Goal: Task Accomplishment & Management: Manage account settings

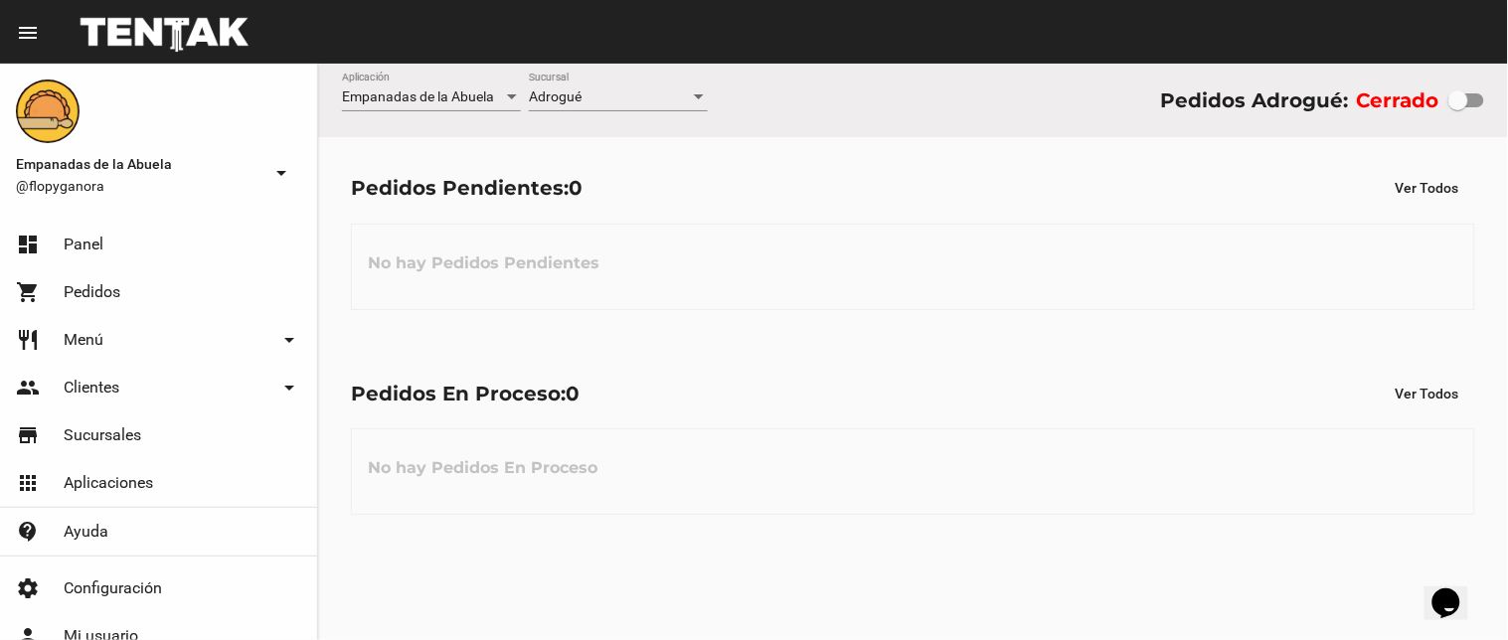
drag, startPoint x: 1461, startPoint y: 95, endPoint x: 1503, endPoint y: 95, distance: 41.7
click at [1502, 95] on div "Empanadas de la Abuela Aplicación Adrogué Sucursal Pedidos Adrogué: Cerrado" at bounding box center [913, 101] width 1190 height 74
checkbox input "true"
click at [699, 100] on div at bounding box center [699, 97] width 18 height 16
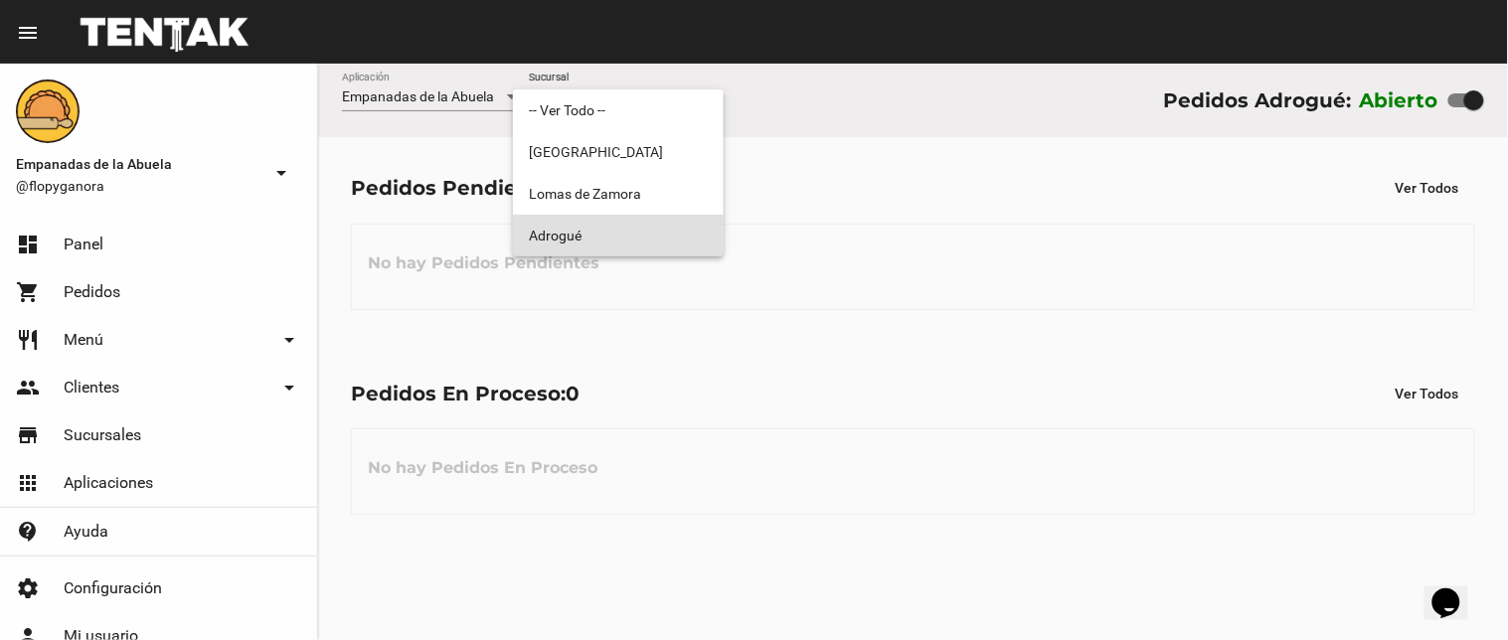
click at [666, 236] on span "Adrogué" at bounding box center [618, 236] width 179 height 42
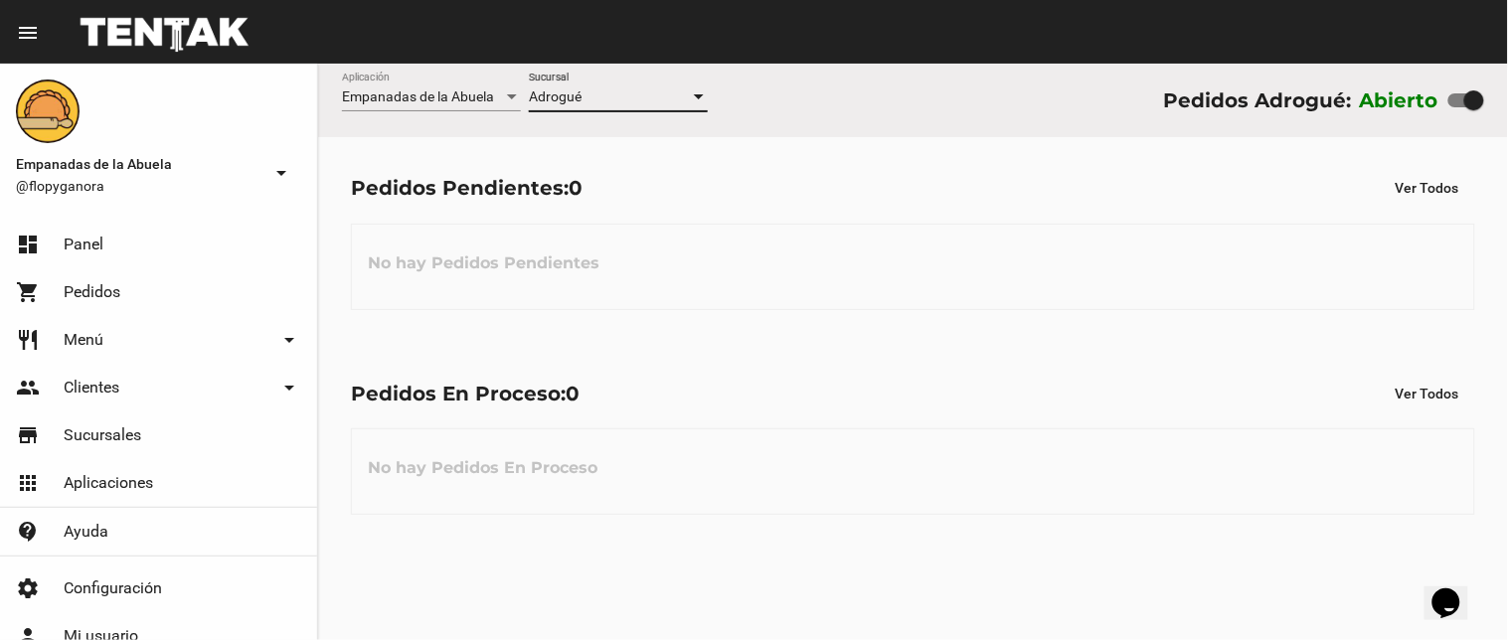
click at [696, 90] on div at bounding box center [699, 97] width 18 height 16
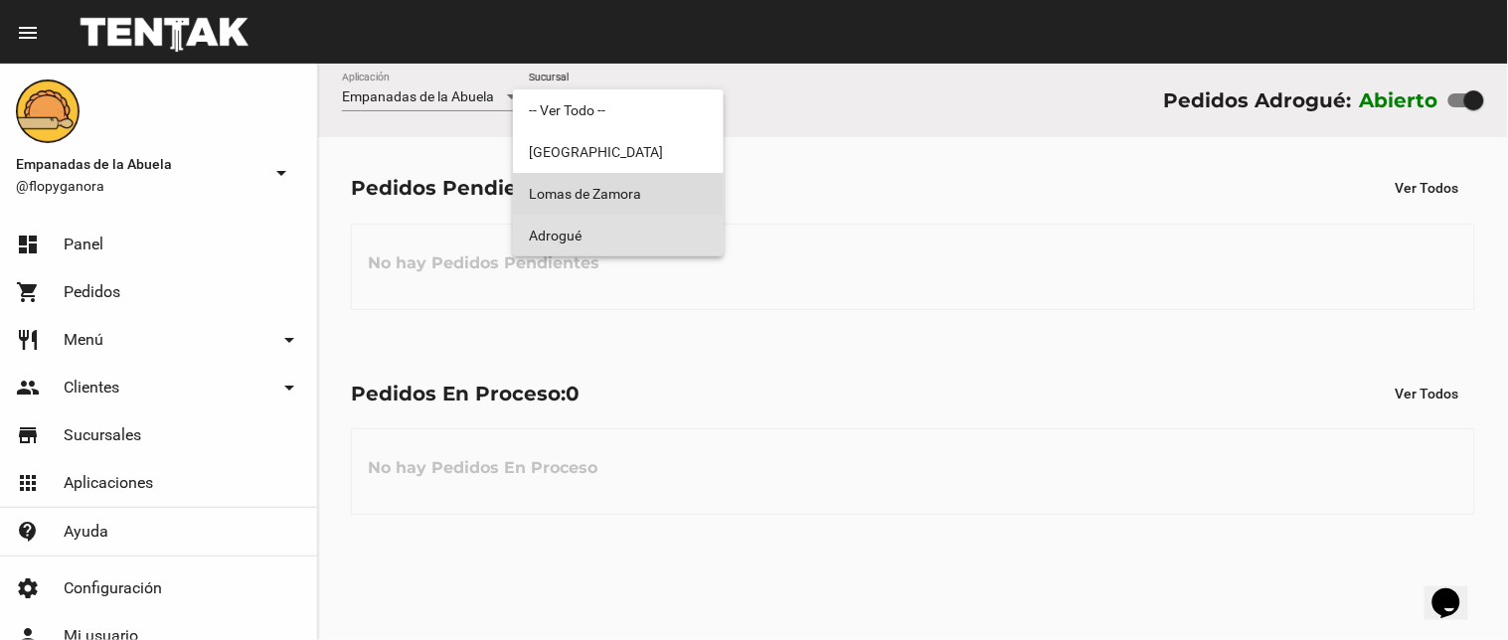
click at [666, 196] on span "Lomas de Zamora" at bounding box center [618, 194] width 179 height 42
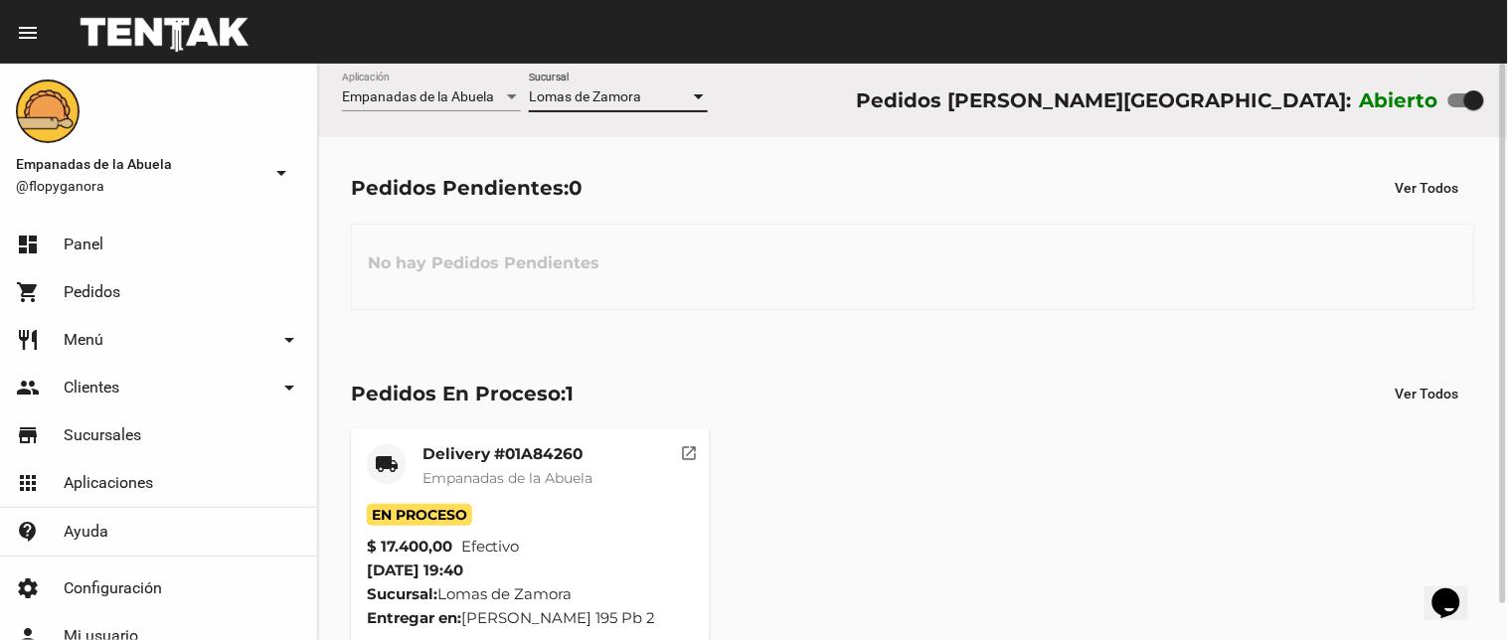
click at [698, 97] on div at bounding box center [699, 96] width 10 height 5
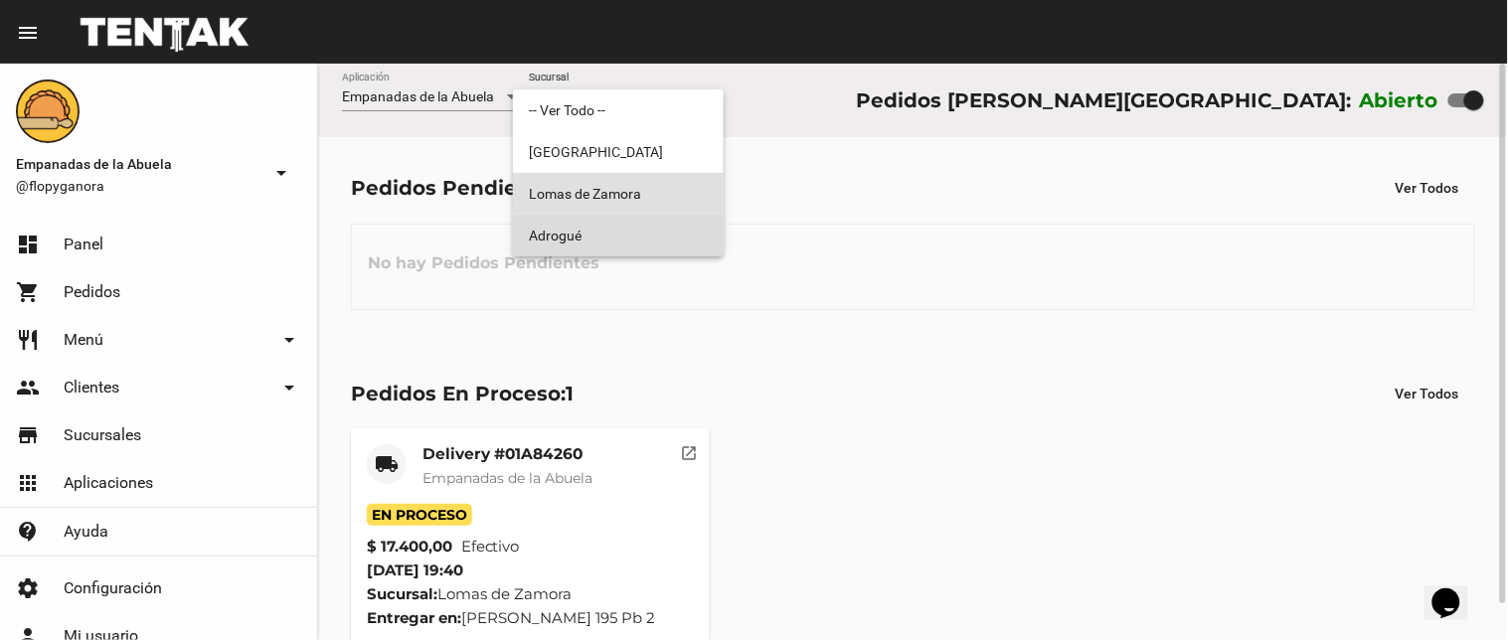
drag, startPoint x: 680, startPoint y: 239, endPoint x: 671, endPoint y: 220, distance: 20.9
click at [679, 232] on span "Adrogué" at bounding box center [618, 236] width 179 height 42
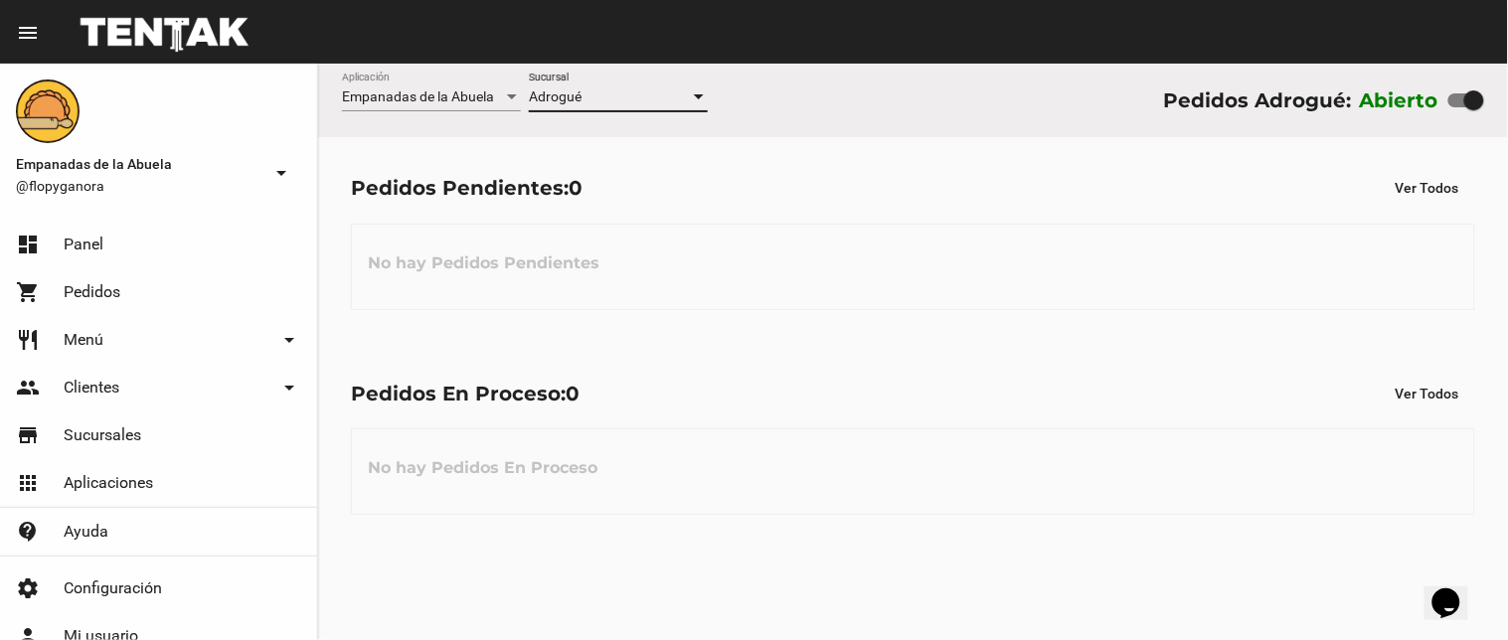
click at [692, 97] on div at bounding box center [699, 97] width 18 height 16
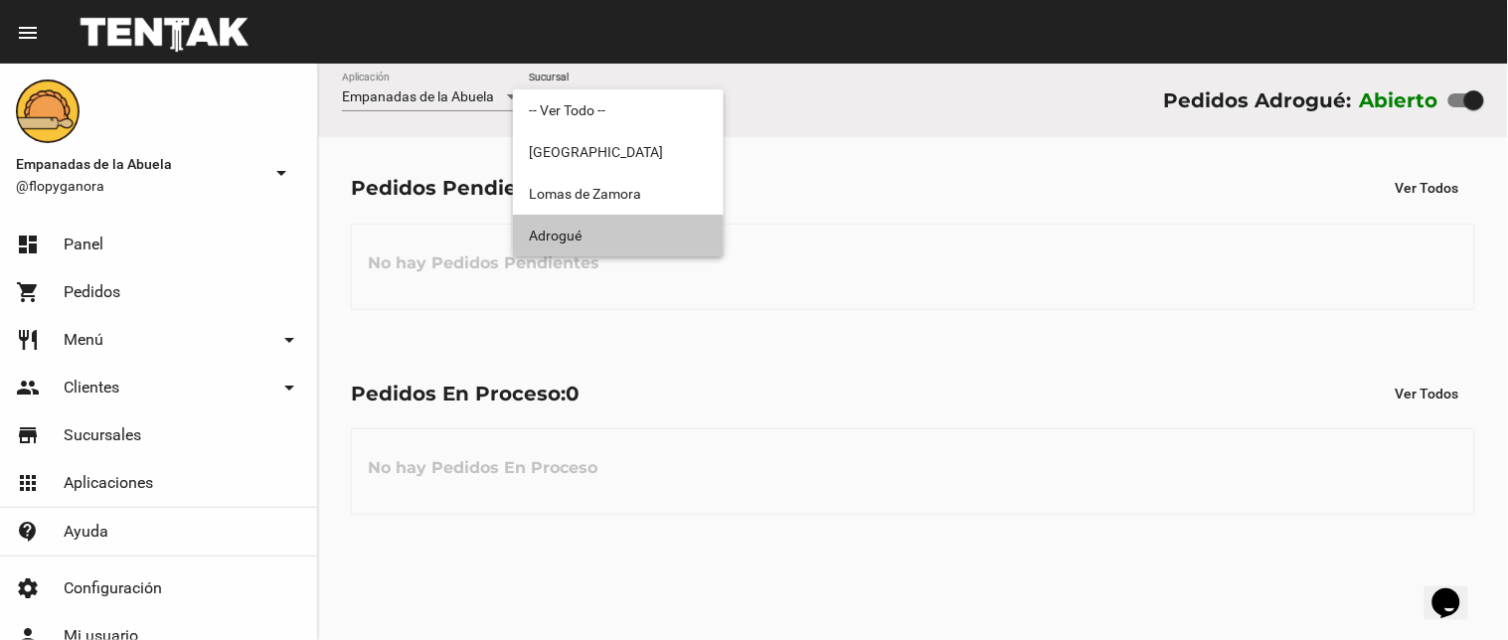
click at [651, 236] on span "Adrogué" at bounding box center [618, 236] width 179 height 42
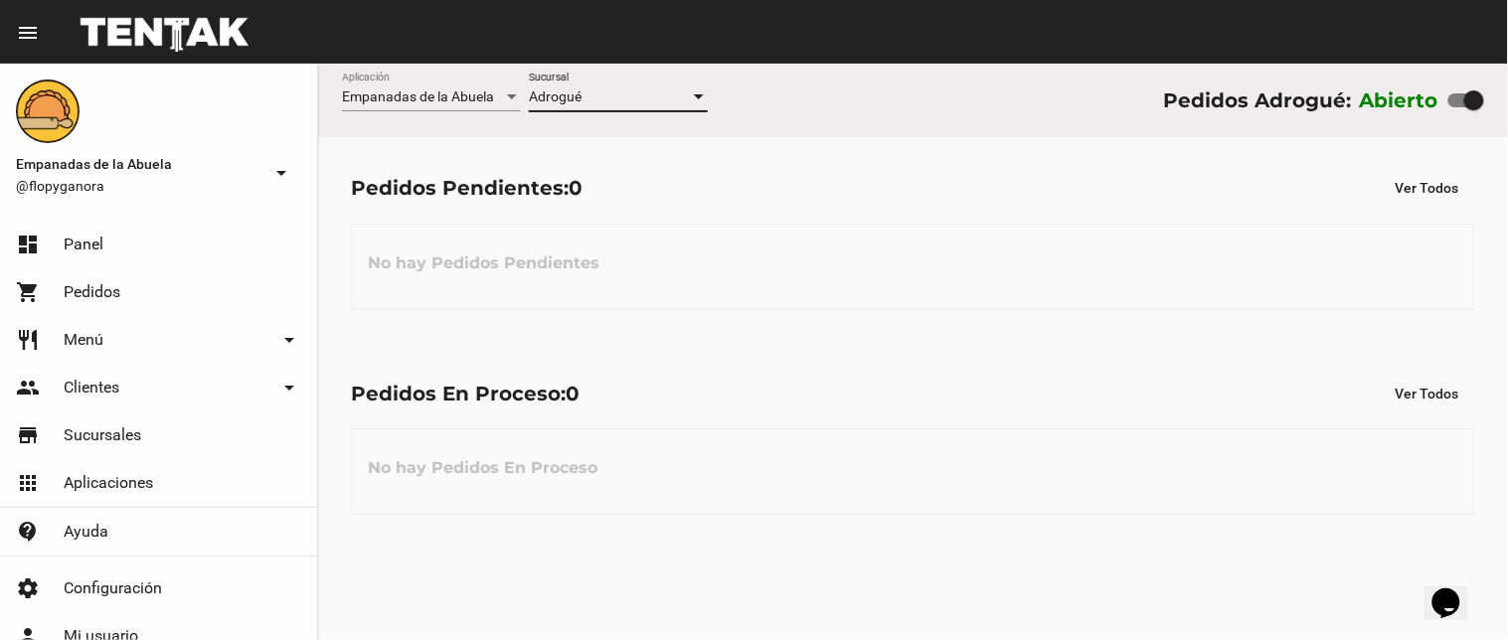
click at [694, 94] on div at bounding box center [699, 96] width 10 height 5
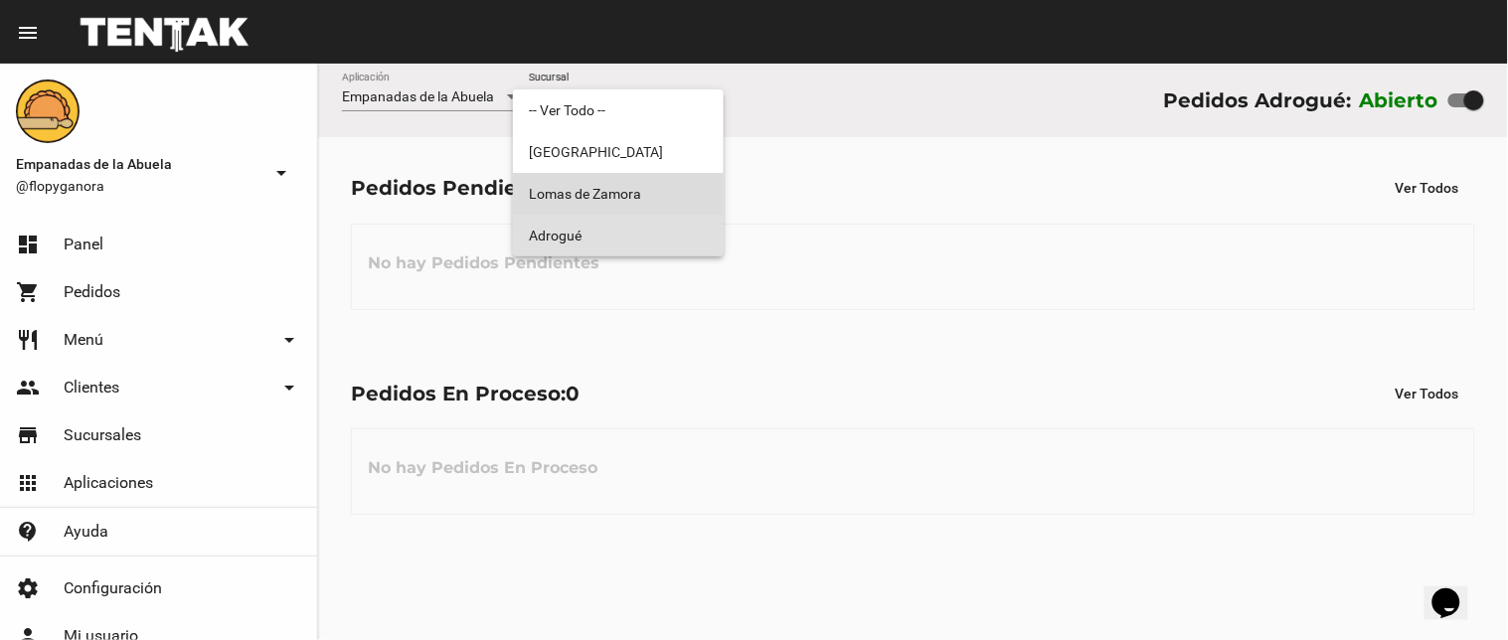
click at [664, 196] on span "Lomas de Zamora" at bounding box center [618, 194] width 179 height 42
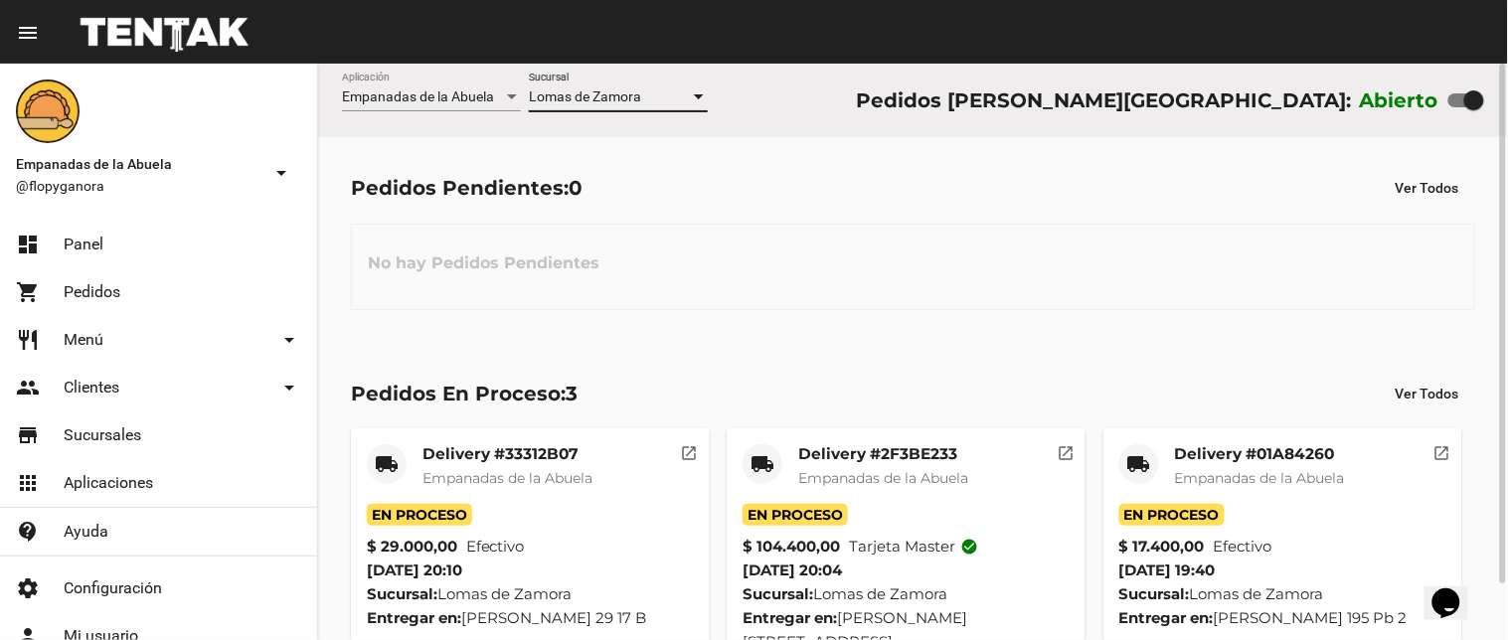
click at [692, 94] on div at bounding box center [699, 97] width 18 height 16
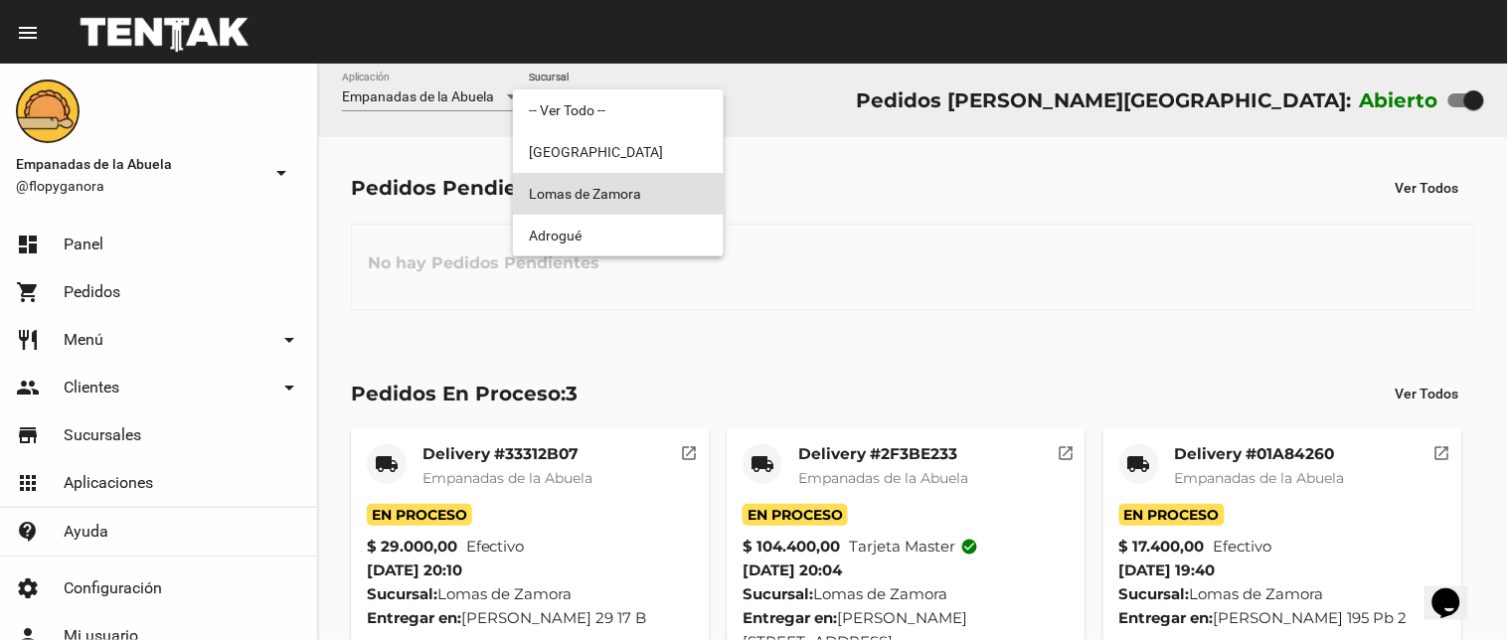
click at [616, 192] on span "Lomas de Zamora" at bounding box center [618, 194] width 179 height 42
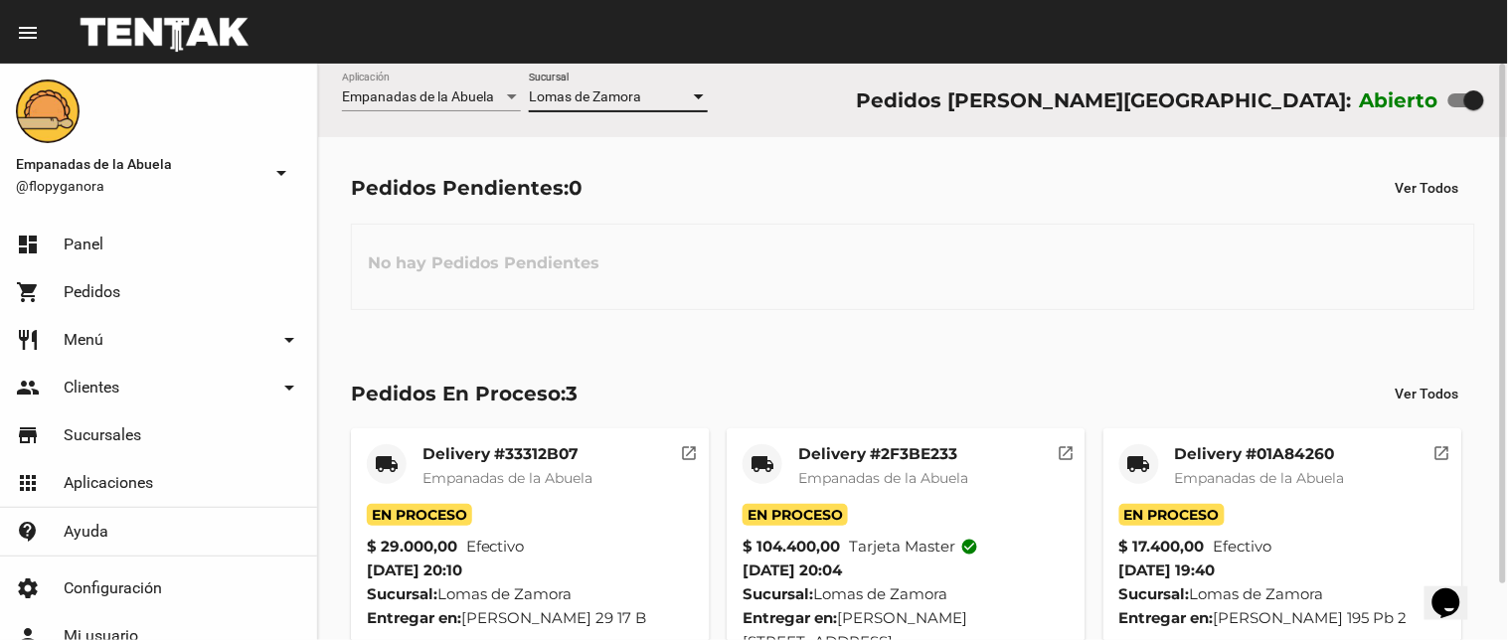
click at [691, 94] on div at bounding box center [699, 97] width 18 height 16
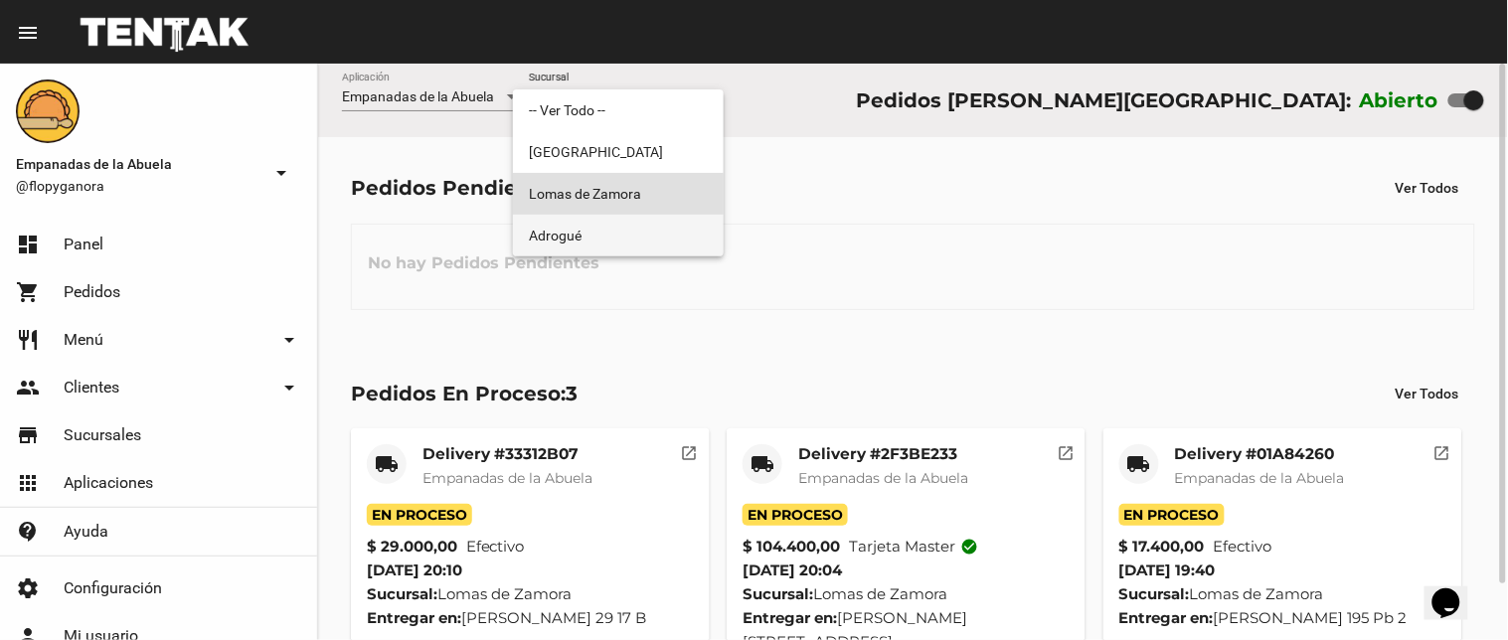
click at [649, 237] on span "Adrogué" at bounding box center [618, 236] width 179 height 42
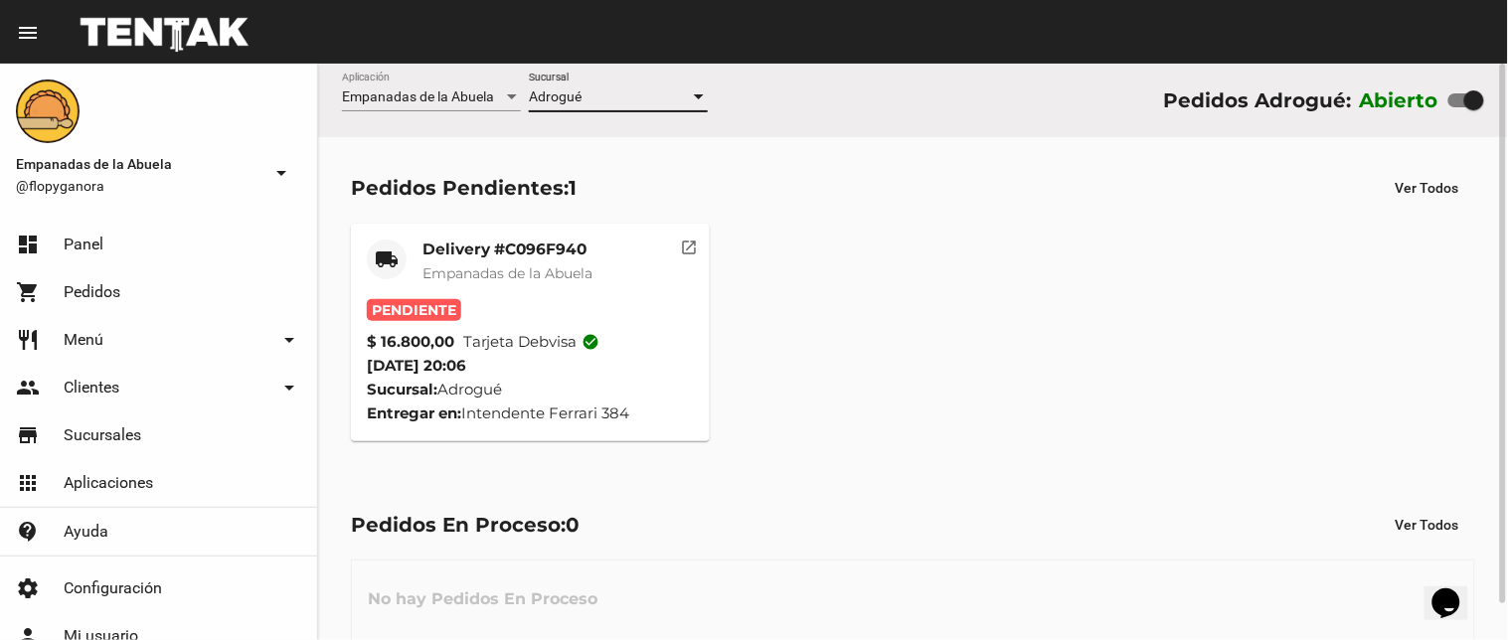
click at [534, 250] on mat-card-title "Delivery #C096F940" at bounding box center [507, 250] width 170 height 20
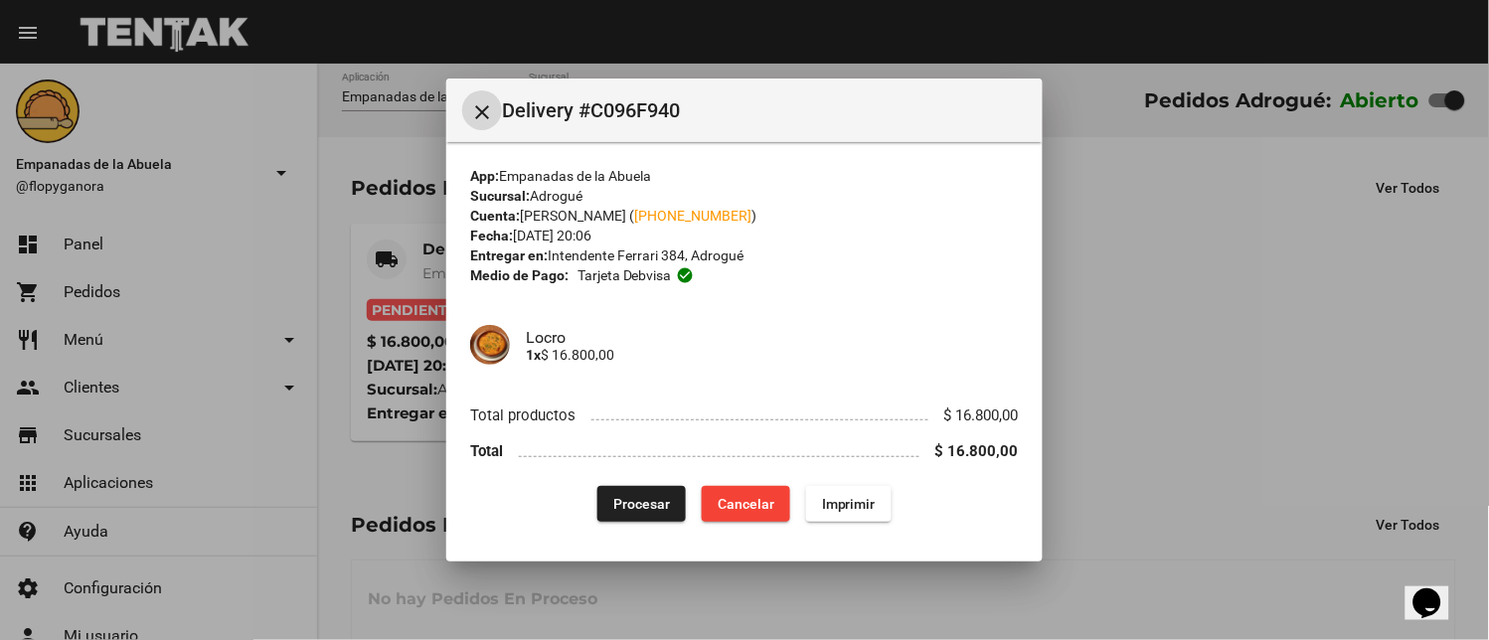
drag, startPoint x: 869, startPoint y: 502, endPoint x: 741, endPoint y: 406, distance: 159.6
click at [863, 502] on span "Imprimir" at bounding box center [849, 504] width 54 height 16
drag, startPoint x: 646, startPoint y: 505, endPoint x: 630, endPoint y: 508, distance: 16.2
click at [646, 504] on span "Procesar" at bounding box center [641, 504] width 57 height 16
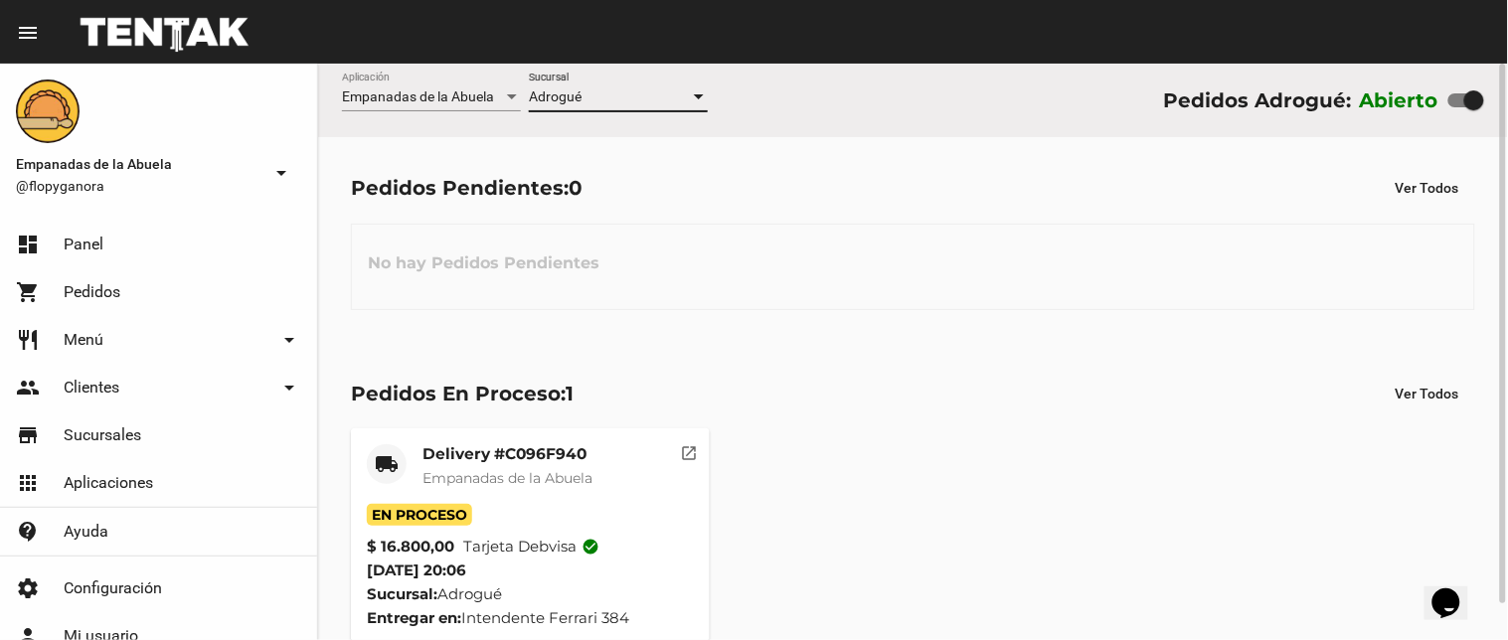
click at [701, 97] on div at bounding box center [699, 96] width 10 height 5
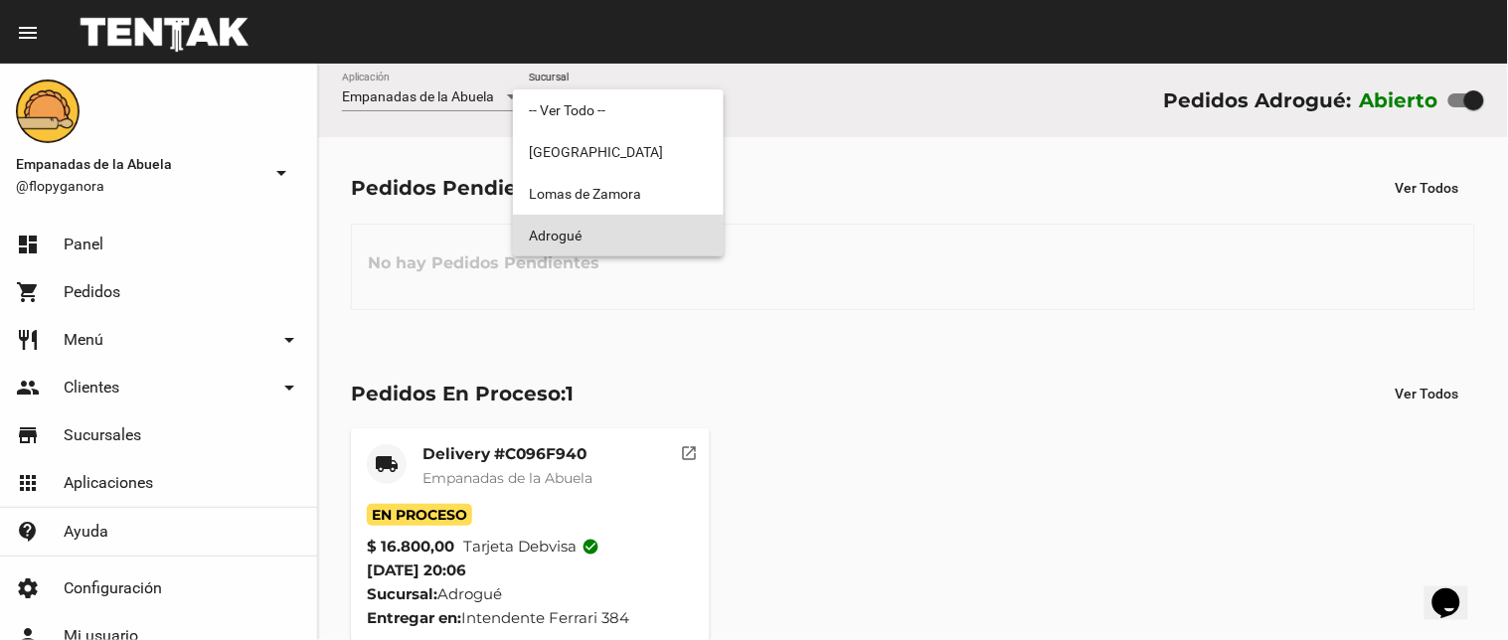
click at [638, 244] on span "Adrogué" at bounding box center [618, 236] width 179 height 42
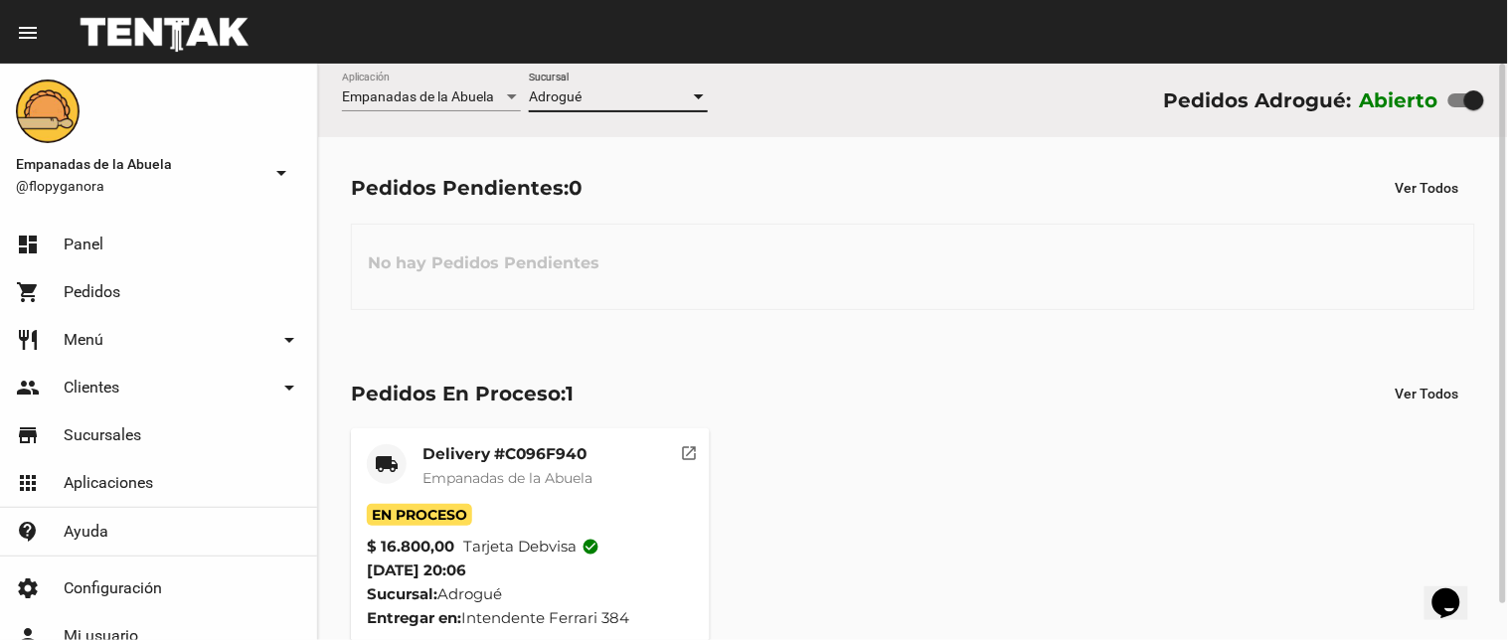
click at [702, 93] on div at bounding box center [699, 97] width 18 height 16
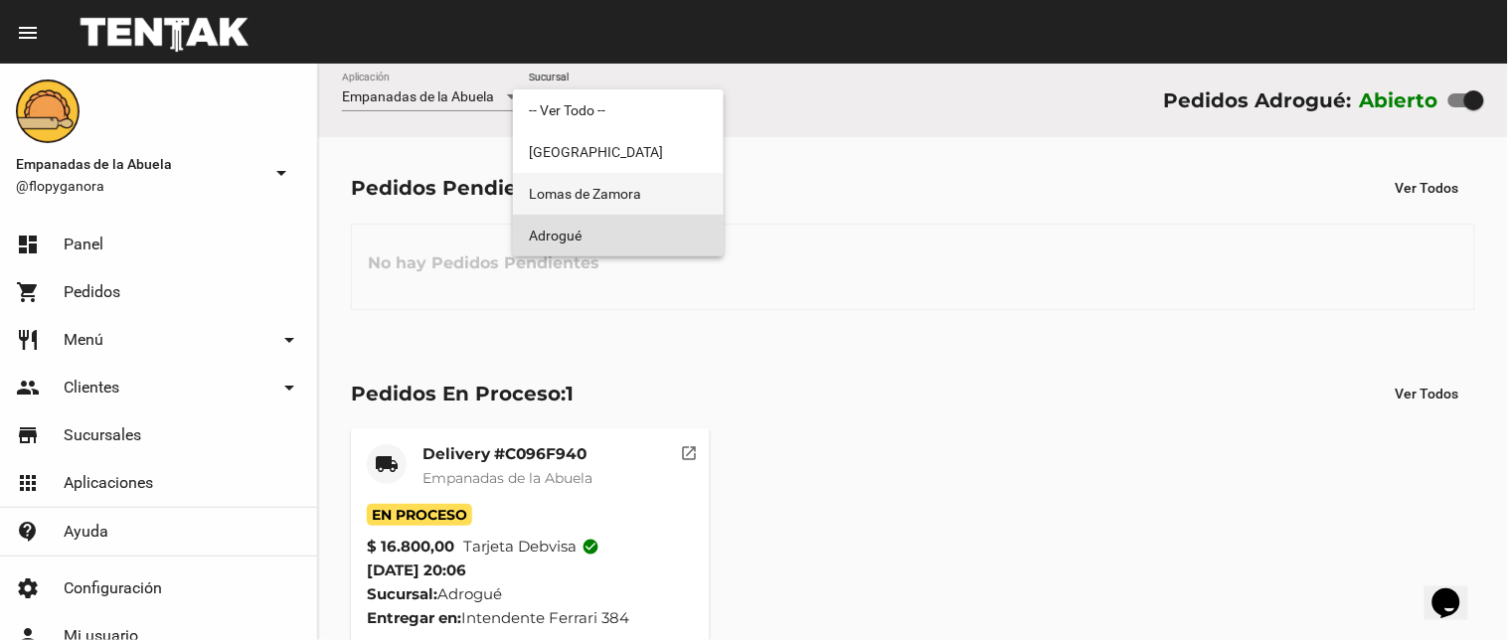
click at [637, 196] on span "Lomas de Zamora" at bounding box center [618, 194] width 179 height 42
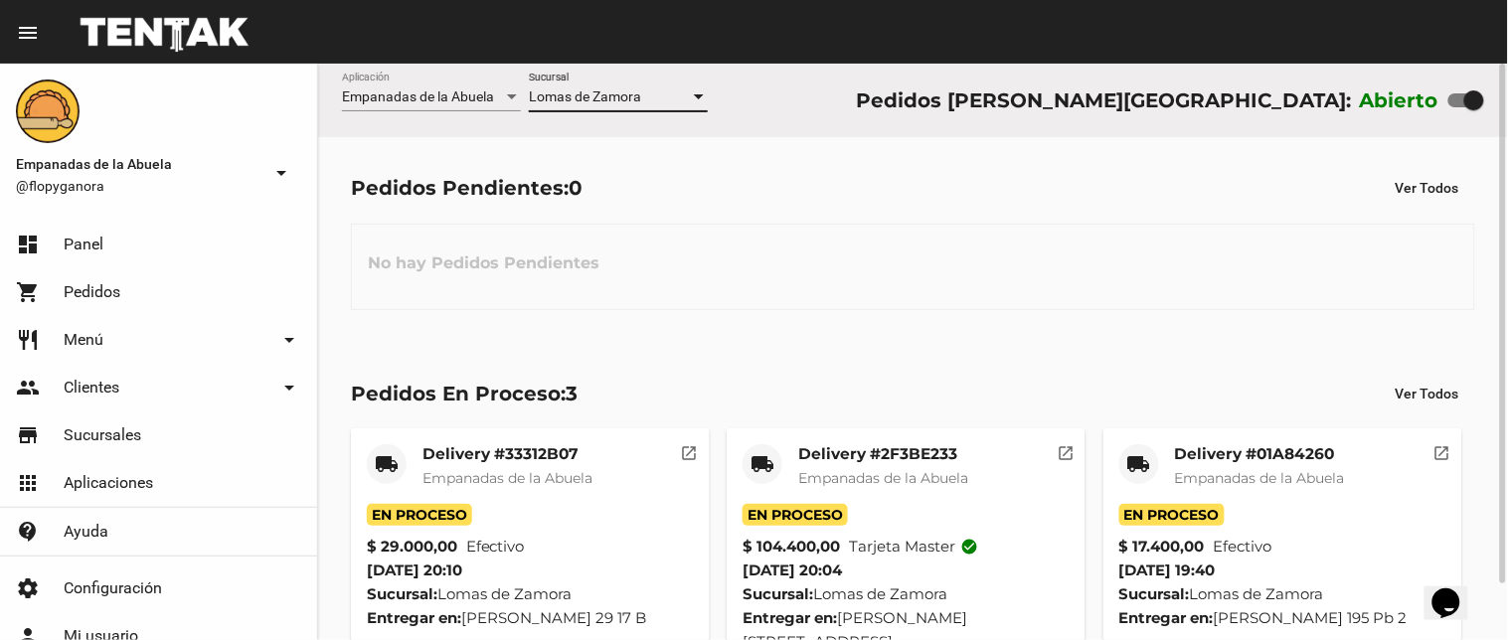
click at [694, 94] on div at bounding box center [699, 96] width 10 height 5
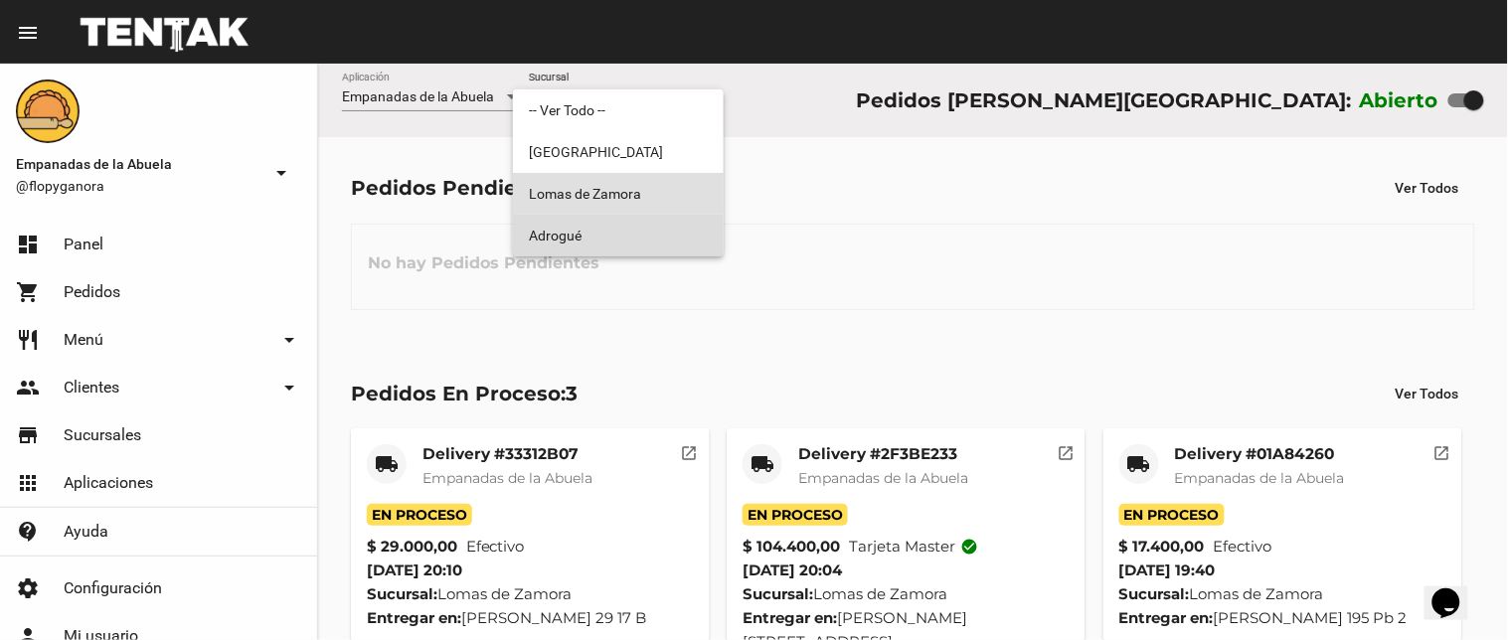
click at [624, 233] on span "Adrogué" at bounding box center [618, 236] width 179 height 42
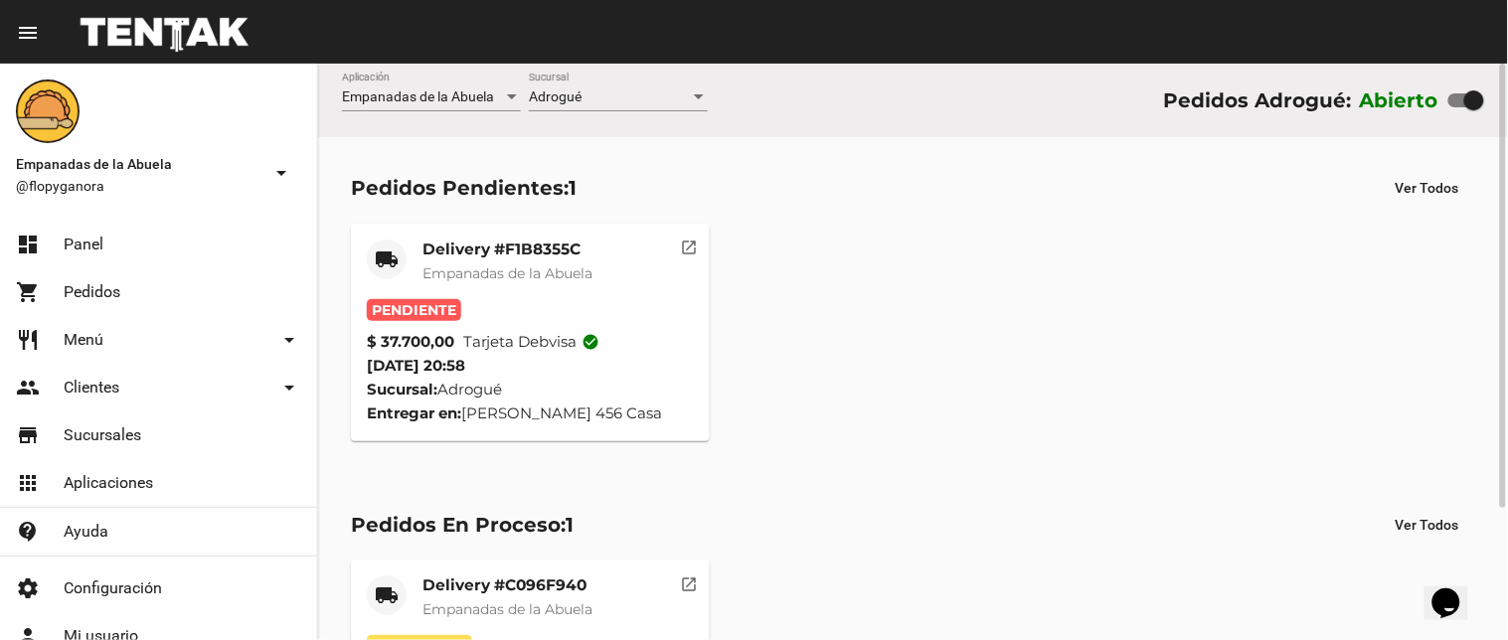
click at [529, 246] on mat-card-title "Delivery #F1B8355C" at bounding box center [507, 250] width 170 height 20
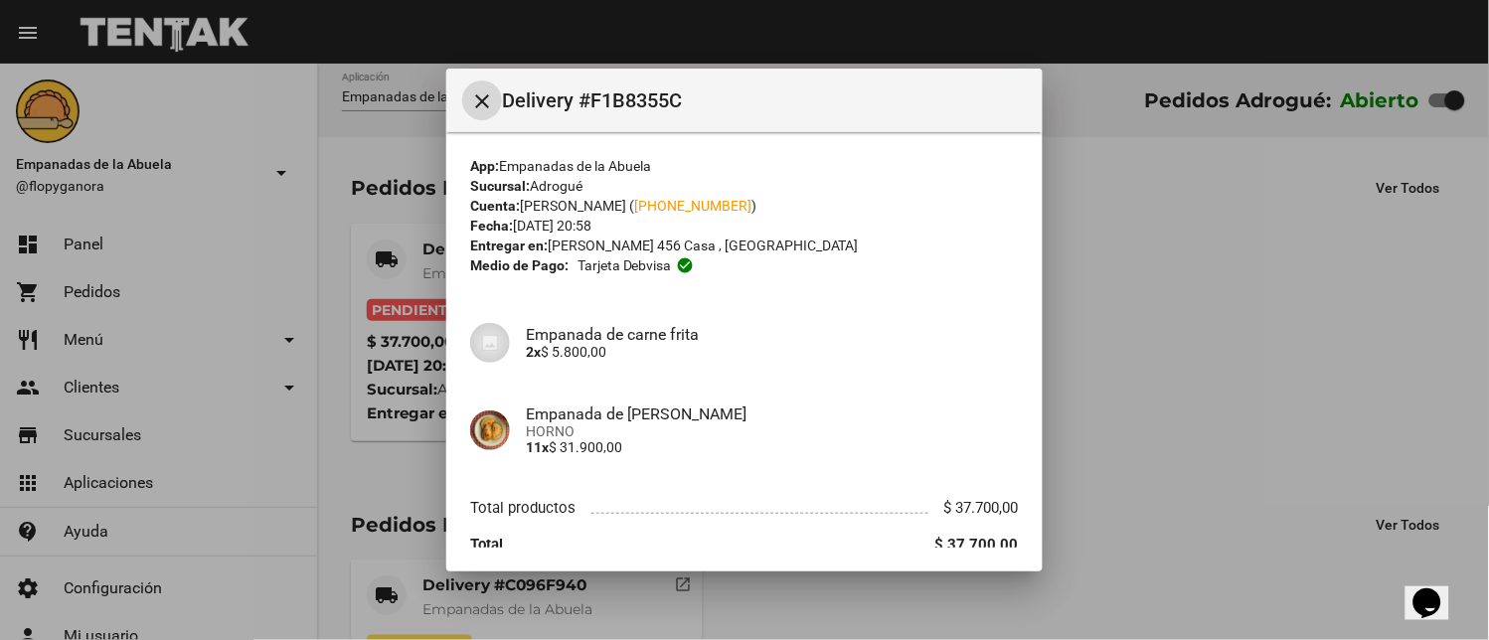
scroll to position [82, 0]
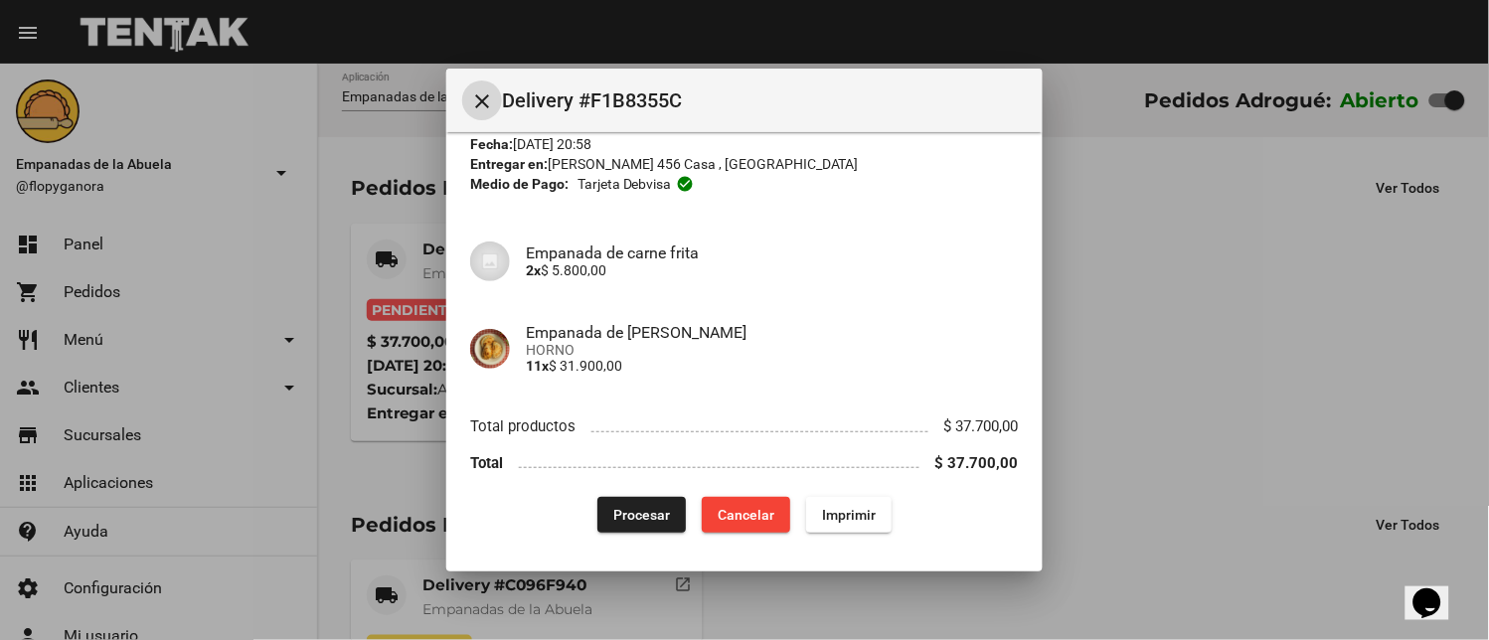
click at [838, 513] on span "Imprimir" at bounding box center [849, 515] width 54 height 16
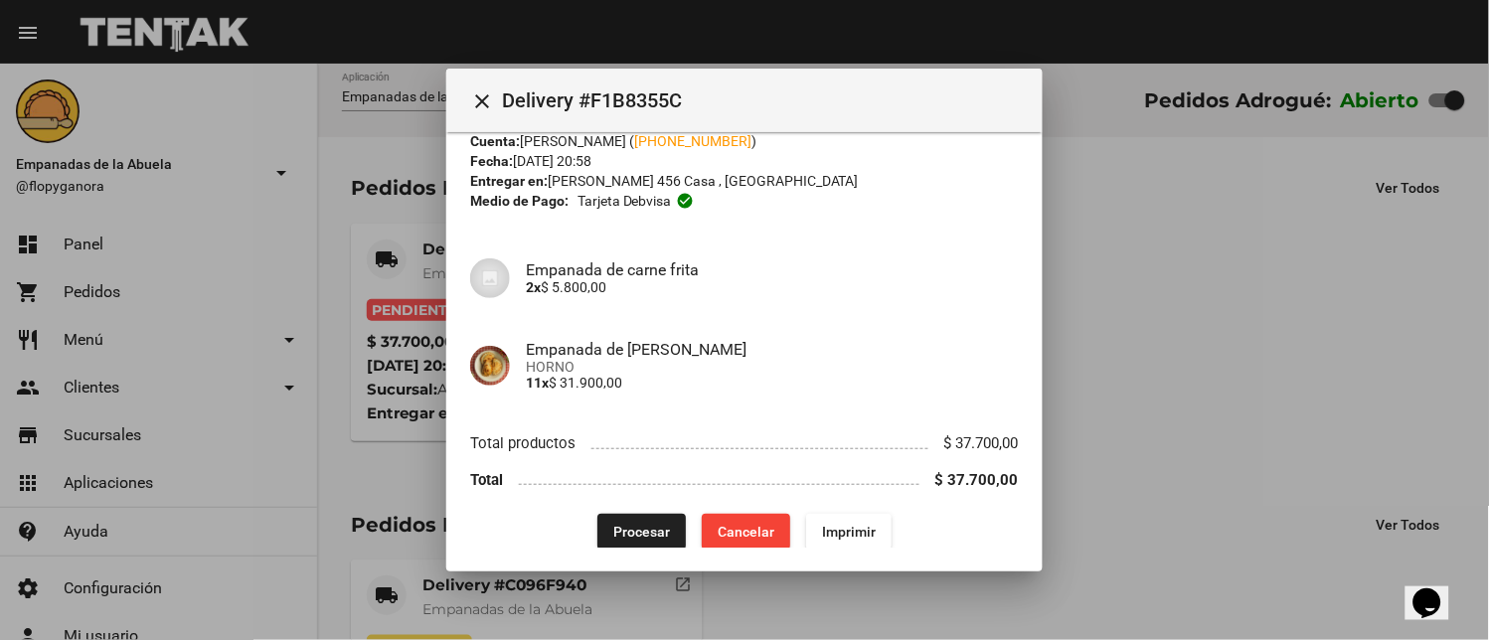
scroll to position [82, 0]
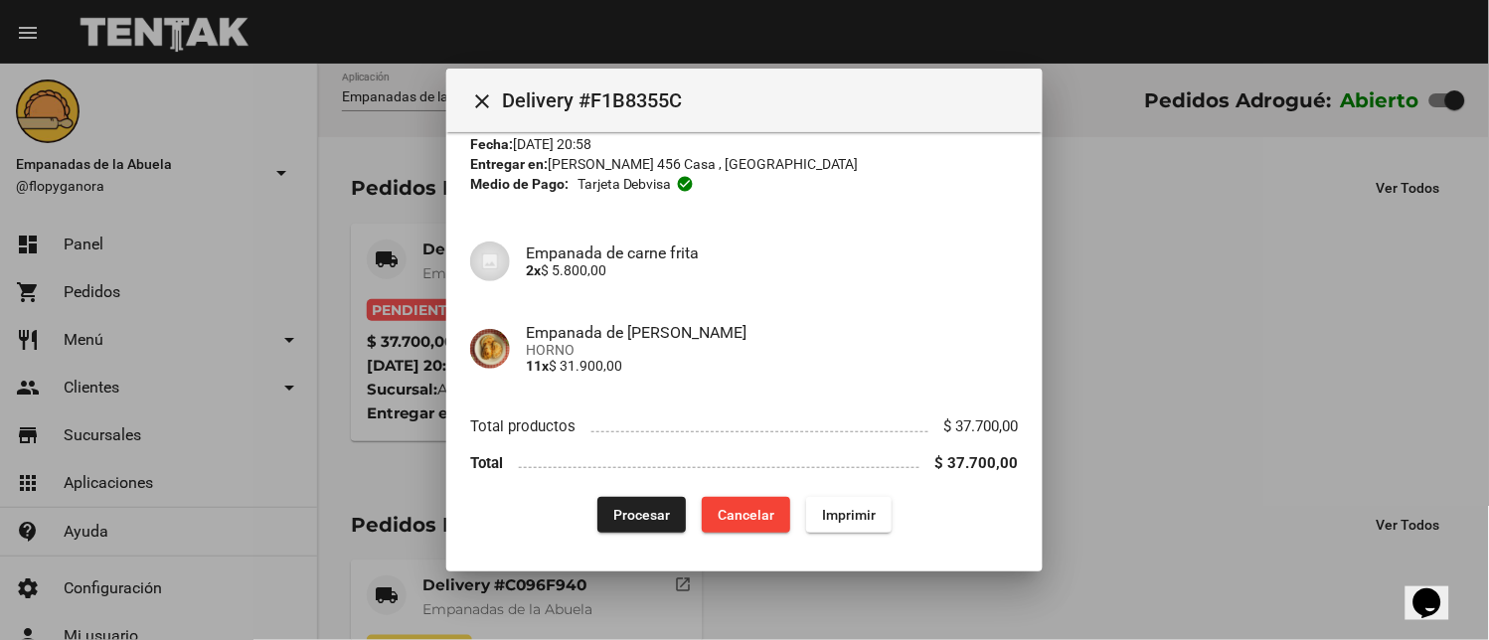
click at [658, 507] on span "Procesar" at bounding box center [641, 515] width 57 height 16
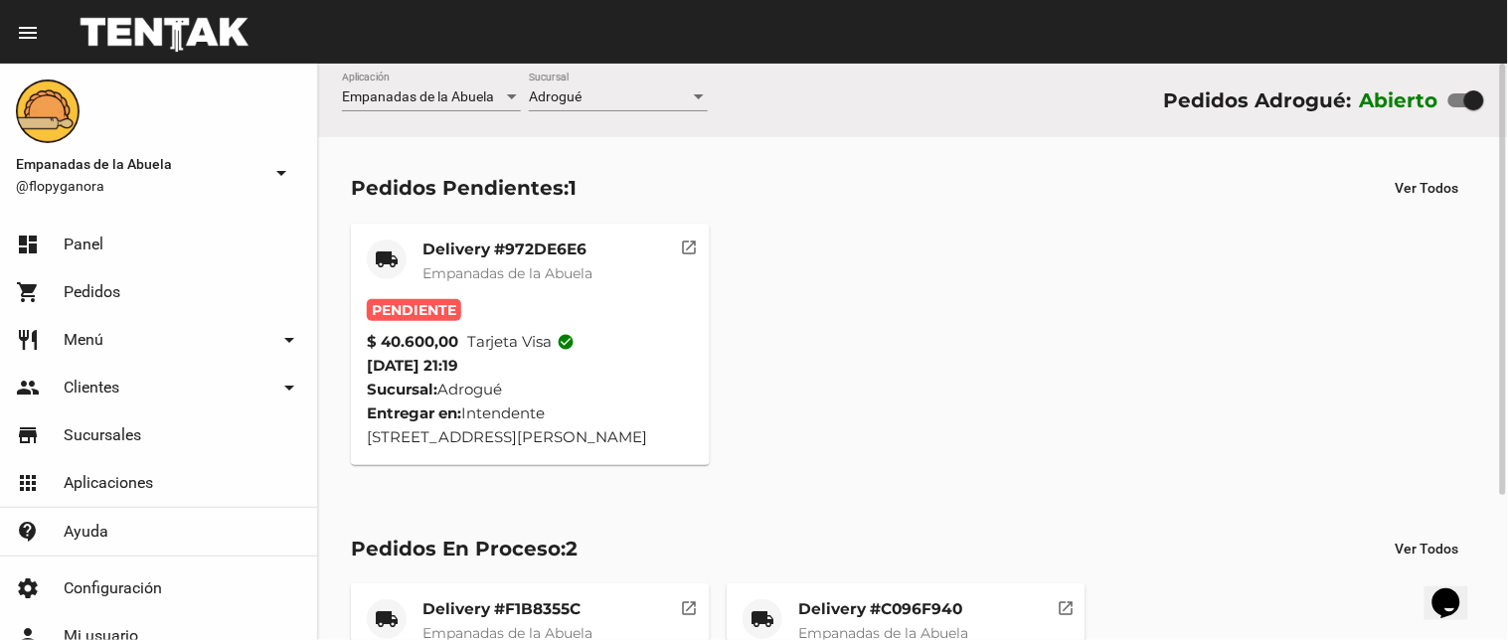
click at [543, 249] on mat-card-title "Delivery #972DE6E6" at bounding box center [507, 250] width 170 height 20
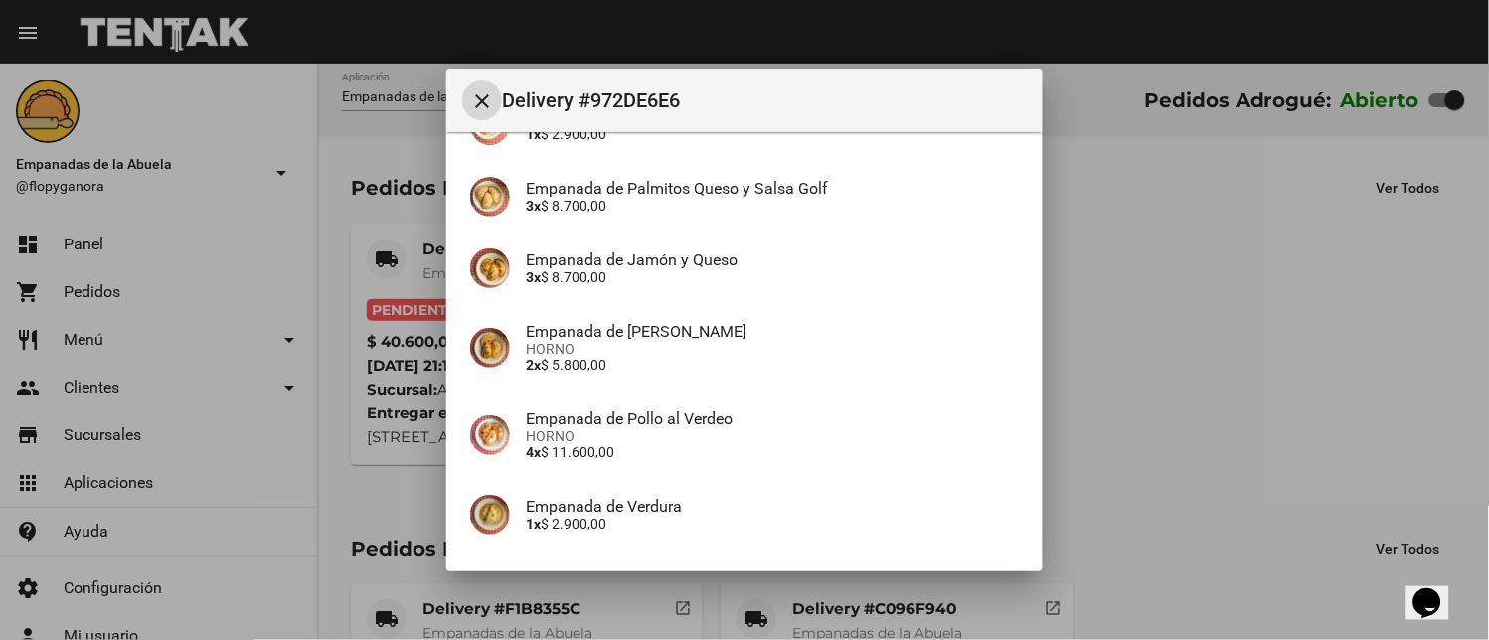
scroll to position [368, 0]
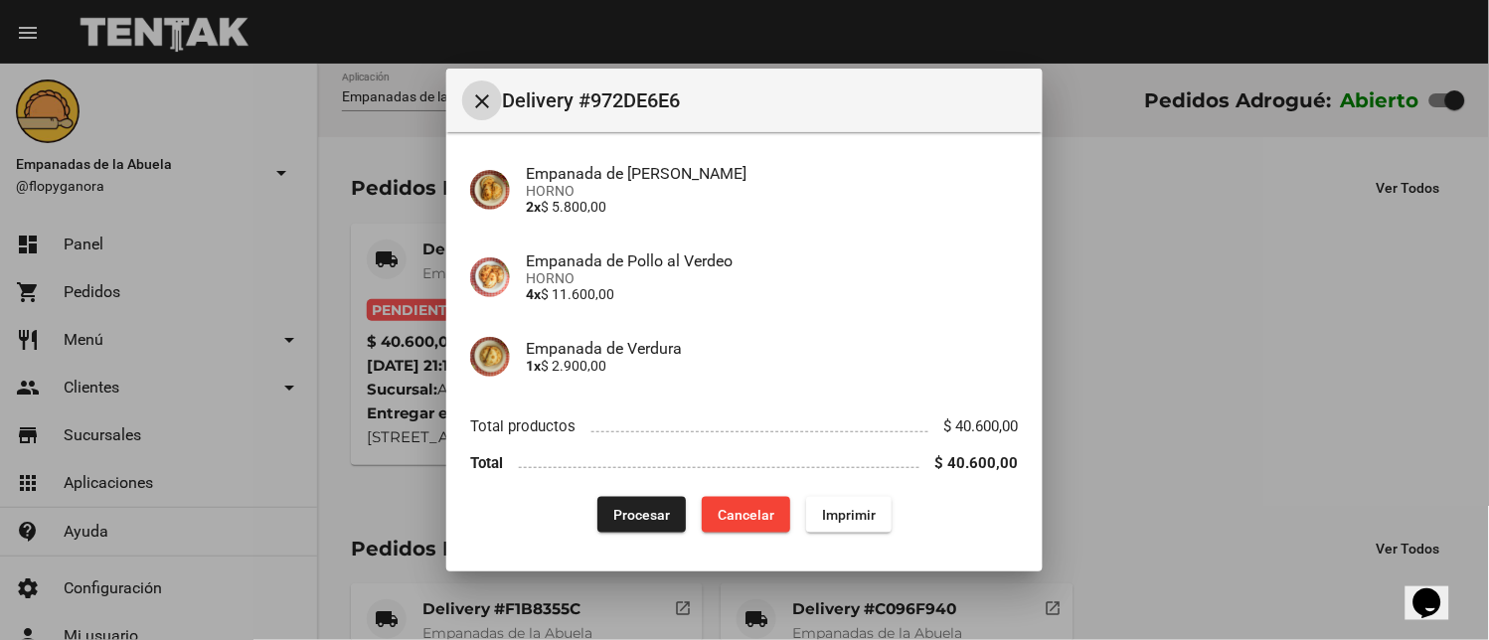
click at [832, 519] on span "Imprimir" at bounding box center [849, 515] width 54 height 16
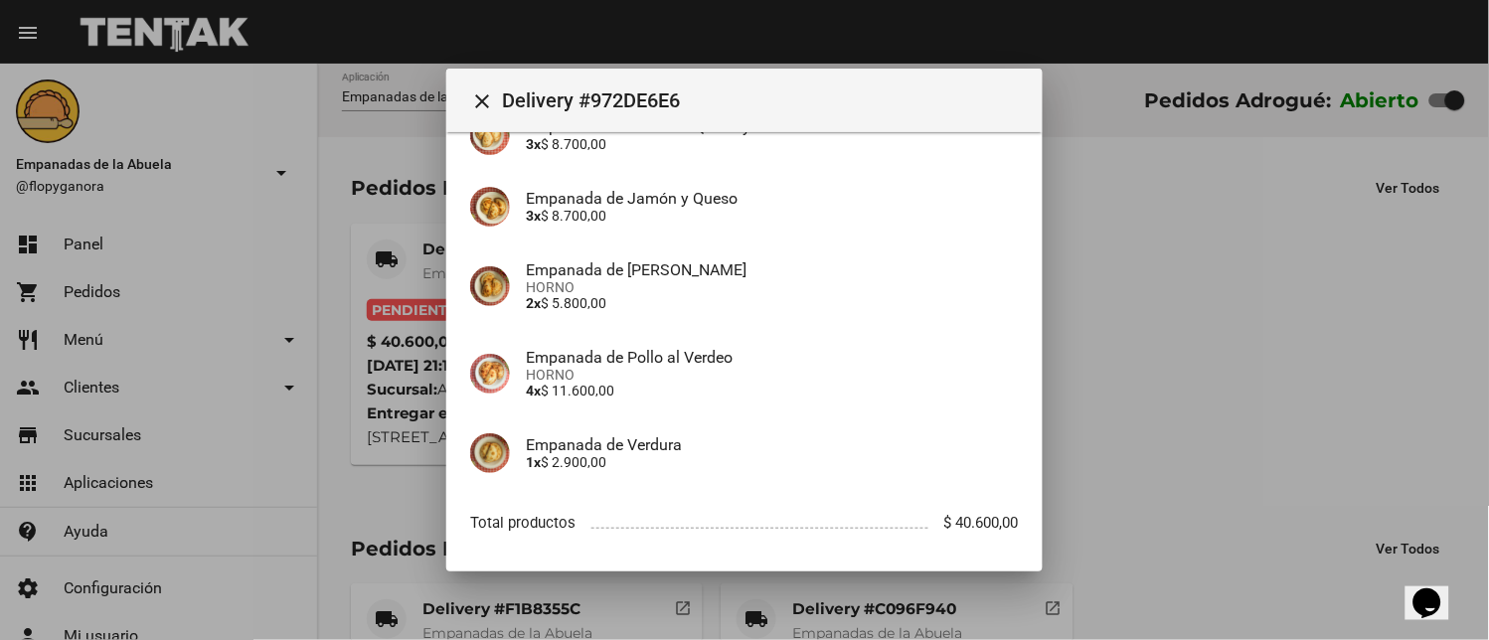
scroll to position [368, 0]
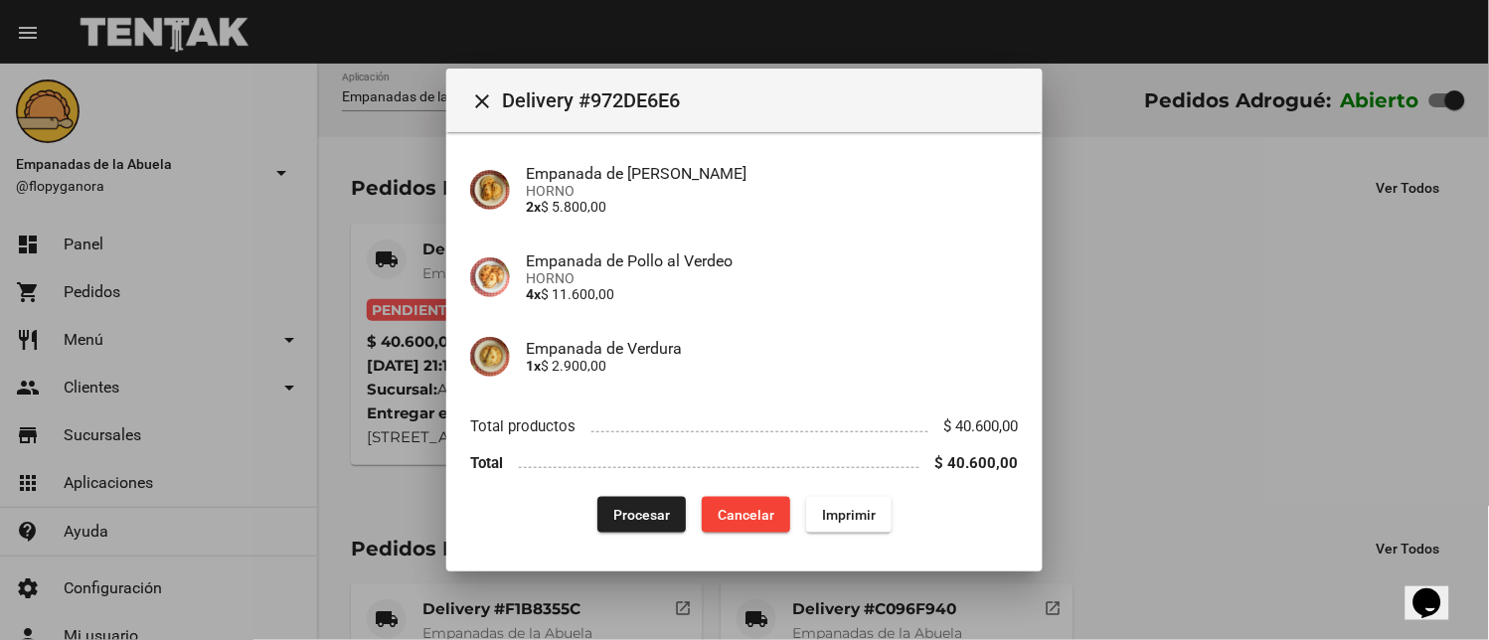
drag, startPoint x: 657, startPoint y: 508, endPoint x: 654, endPoint y: 478, distance: 30.0
click at [660, 501] on button "Procesar" at bounding box center [641, 515] width 88 height 36
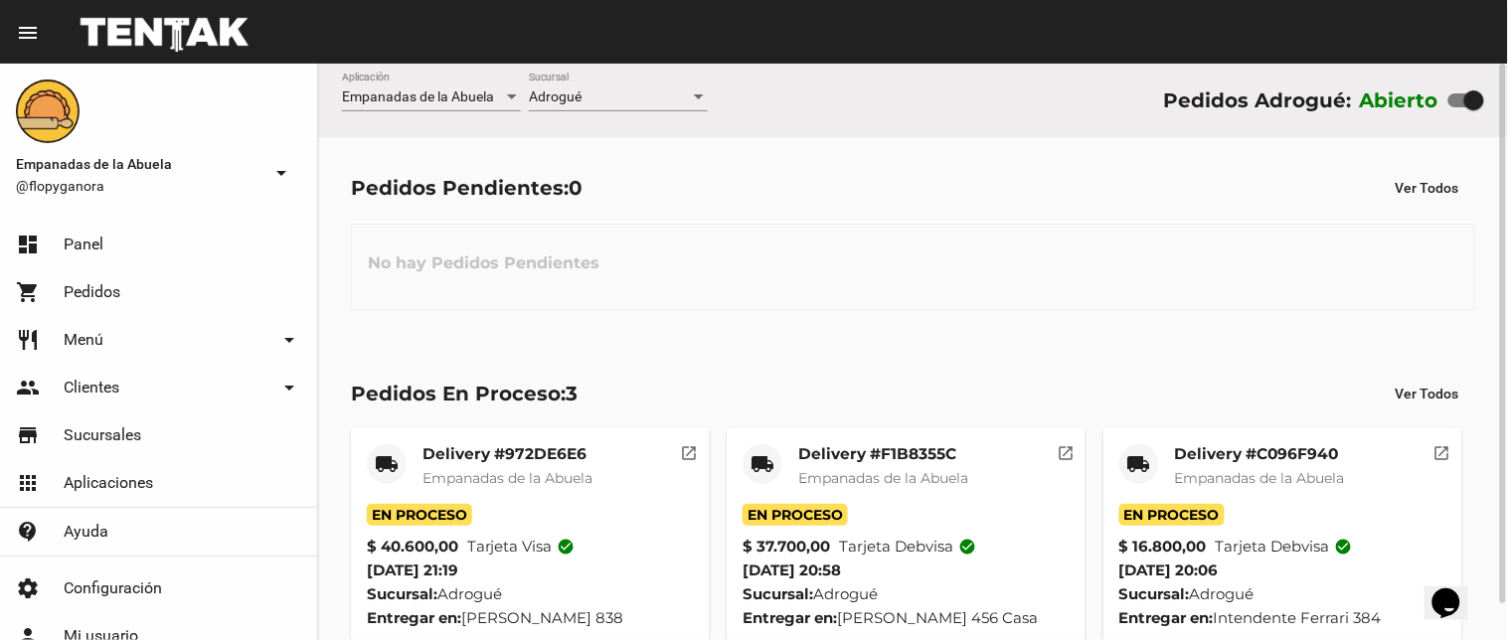
scroll to position [38, 0]
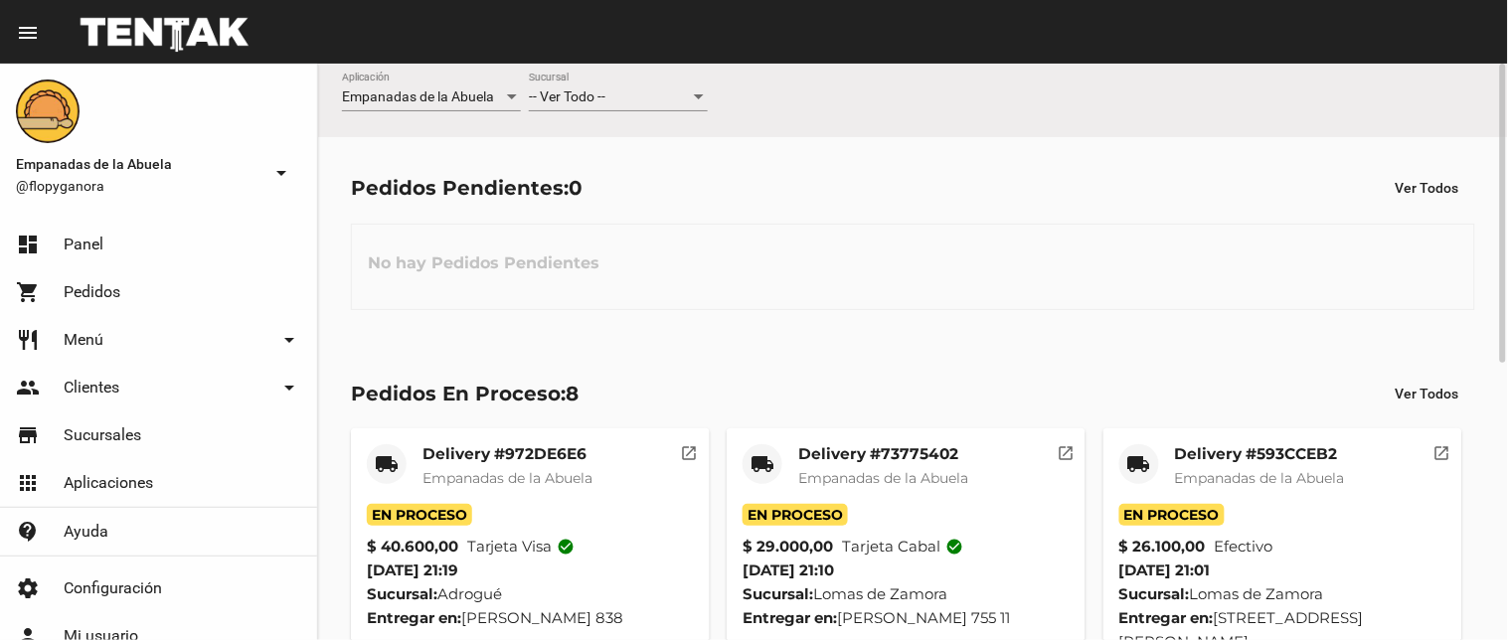
click at [648, 106] on div "-- Ver Todo -- Sucursal" at bounding box center [618, 92] width 179 height 39
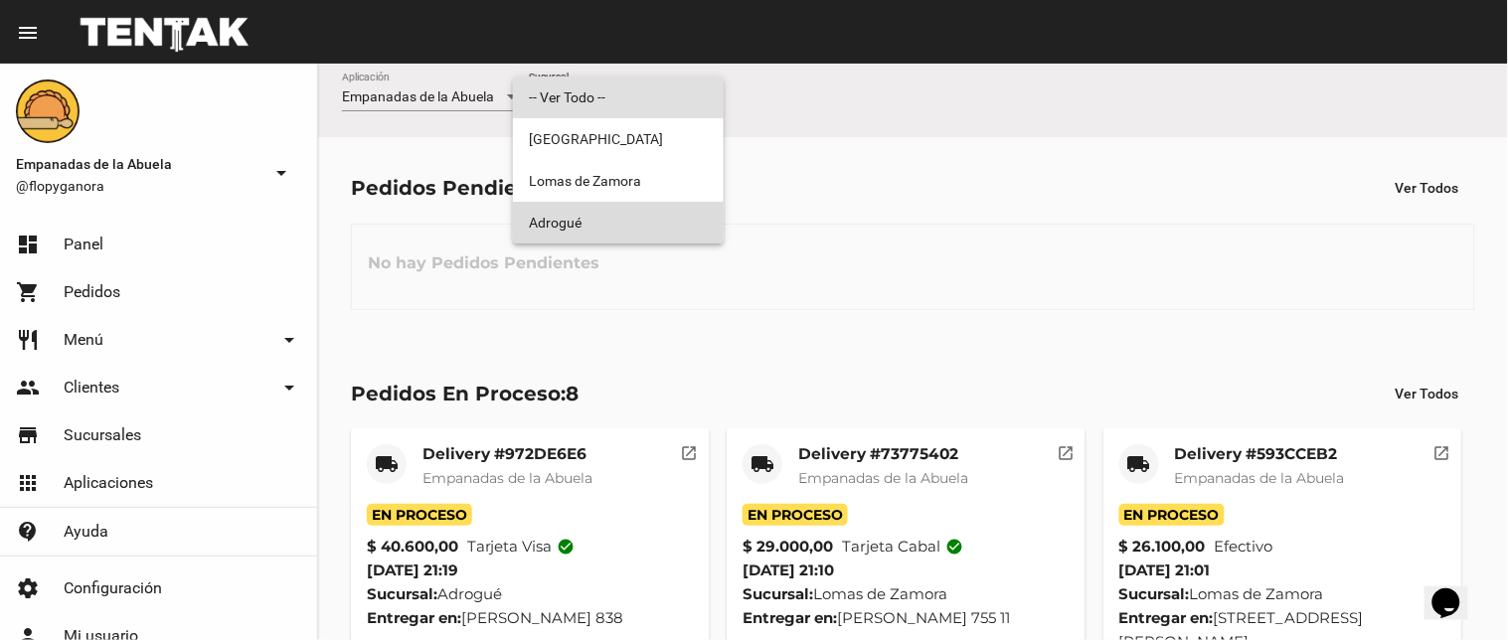
click at [593, 219] on span "Adrogué" at bounding box center [618, 223] width 179 height 42
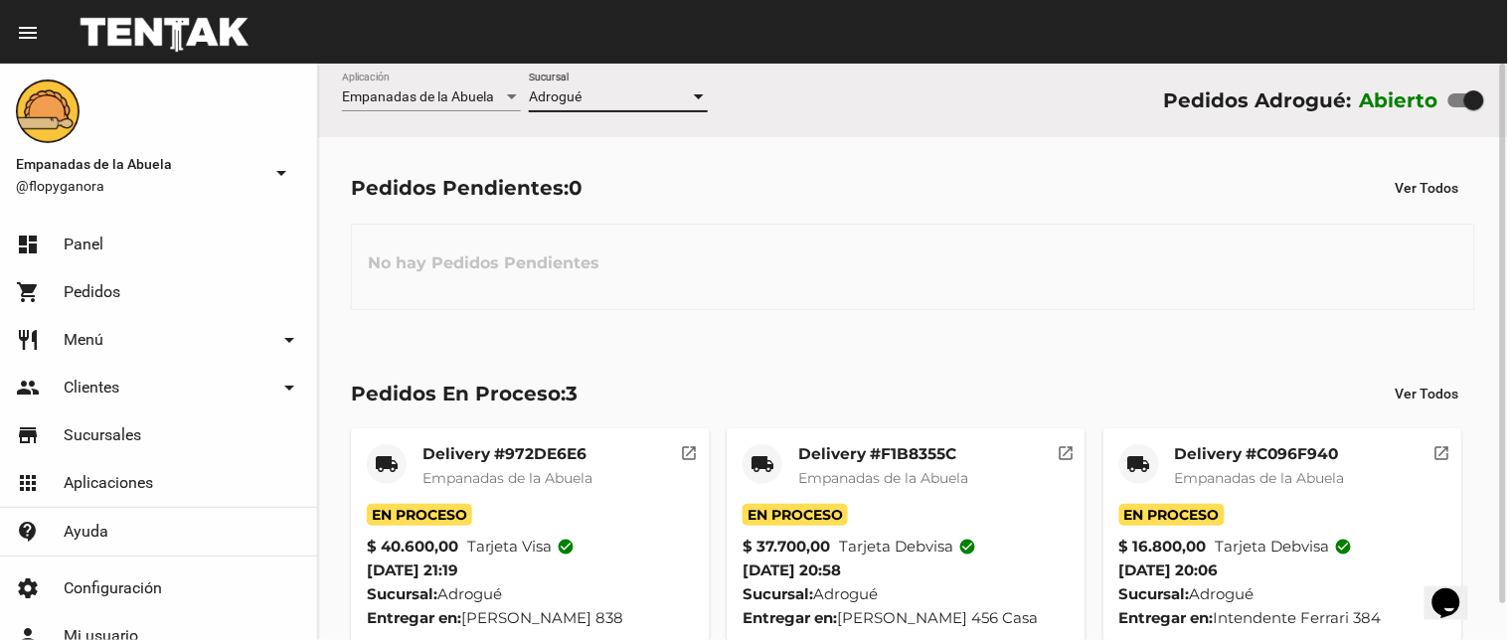
click at [495, 460] on mat-card-title "Delivery #972DE6E6" at bounding box center [507, 454] width 170 height 20
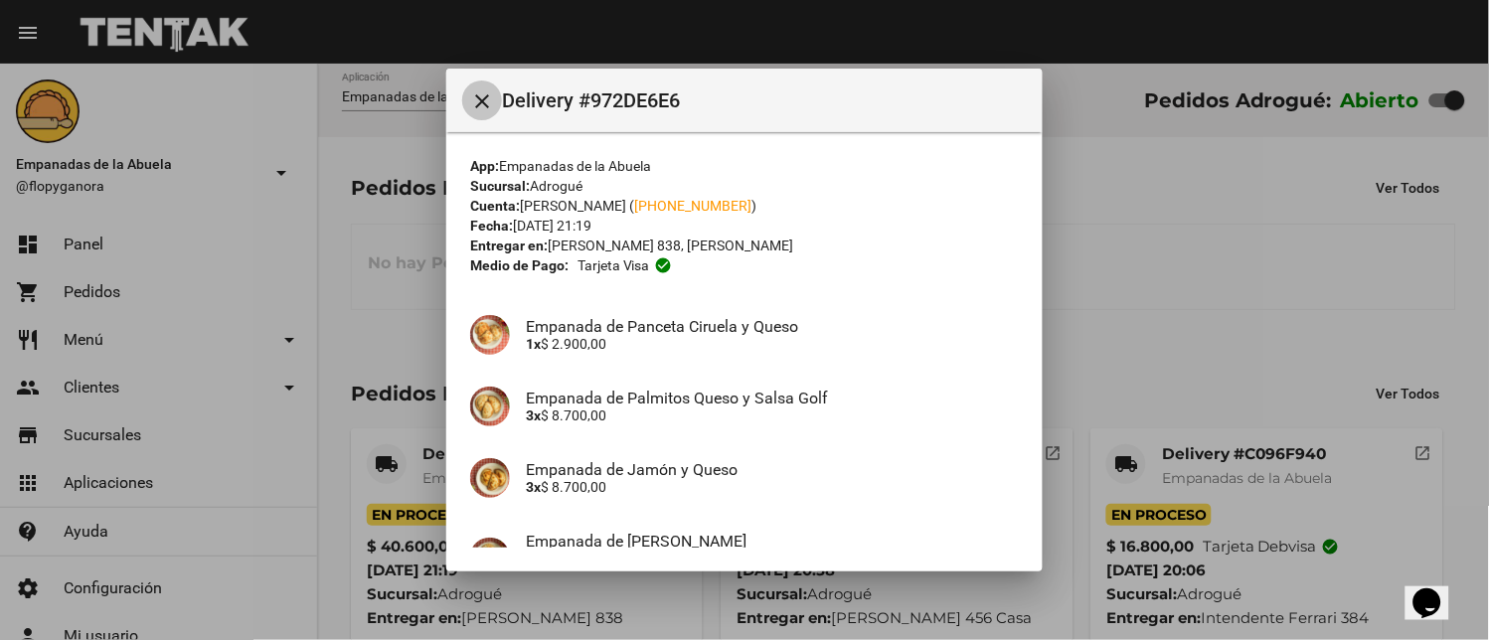
click at [480, 112] on mat-icon "close" at bounding box center [482, 101] width 24 height 24
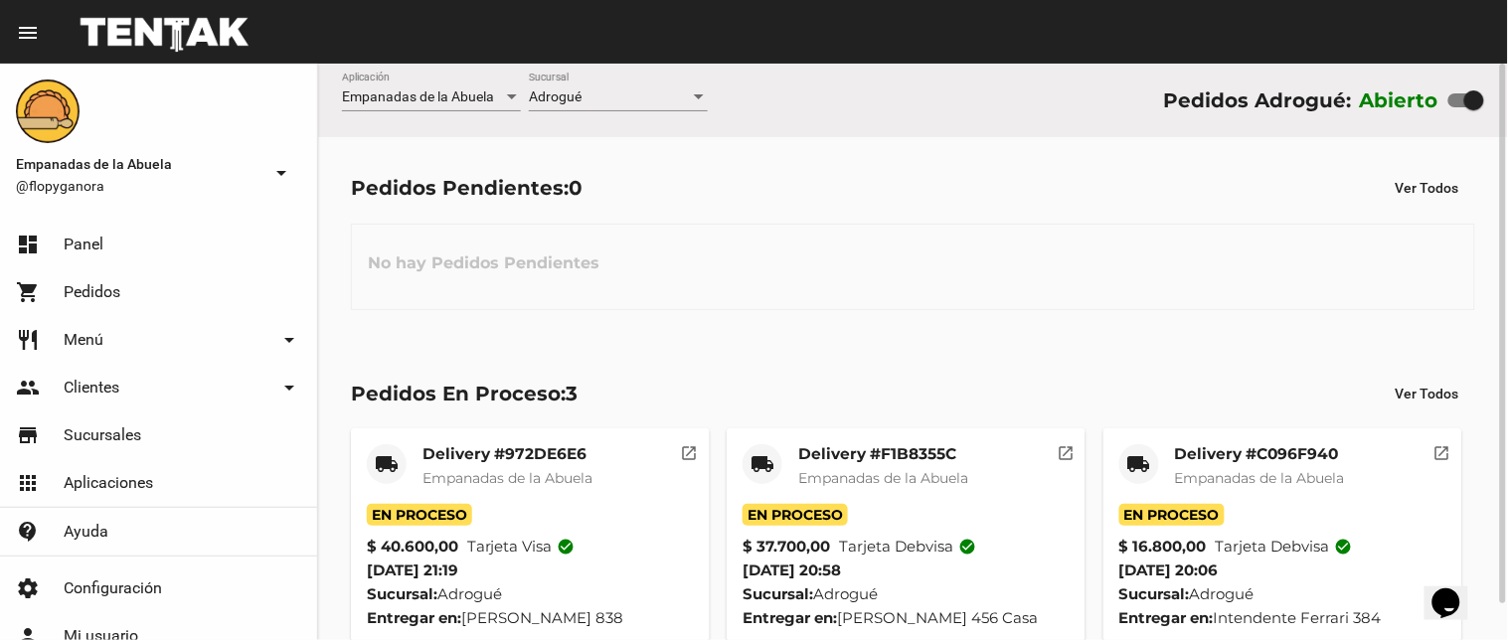
click at [856, 333] on div "Pedidos Pendientes: 0 Ver Todos No hay Pedidos Pendientes" at bounding box center [913, 239] width 1190 height 205
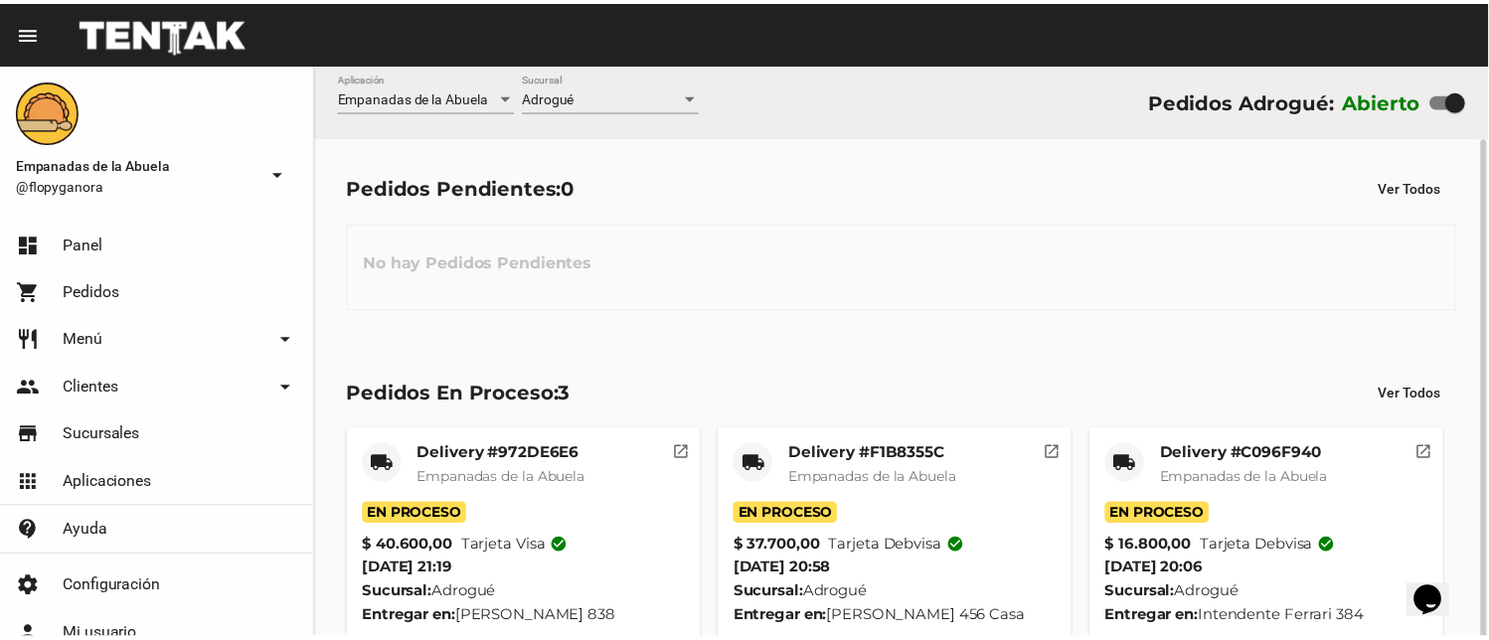
scroll to position [38, 0]
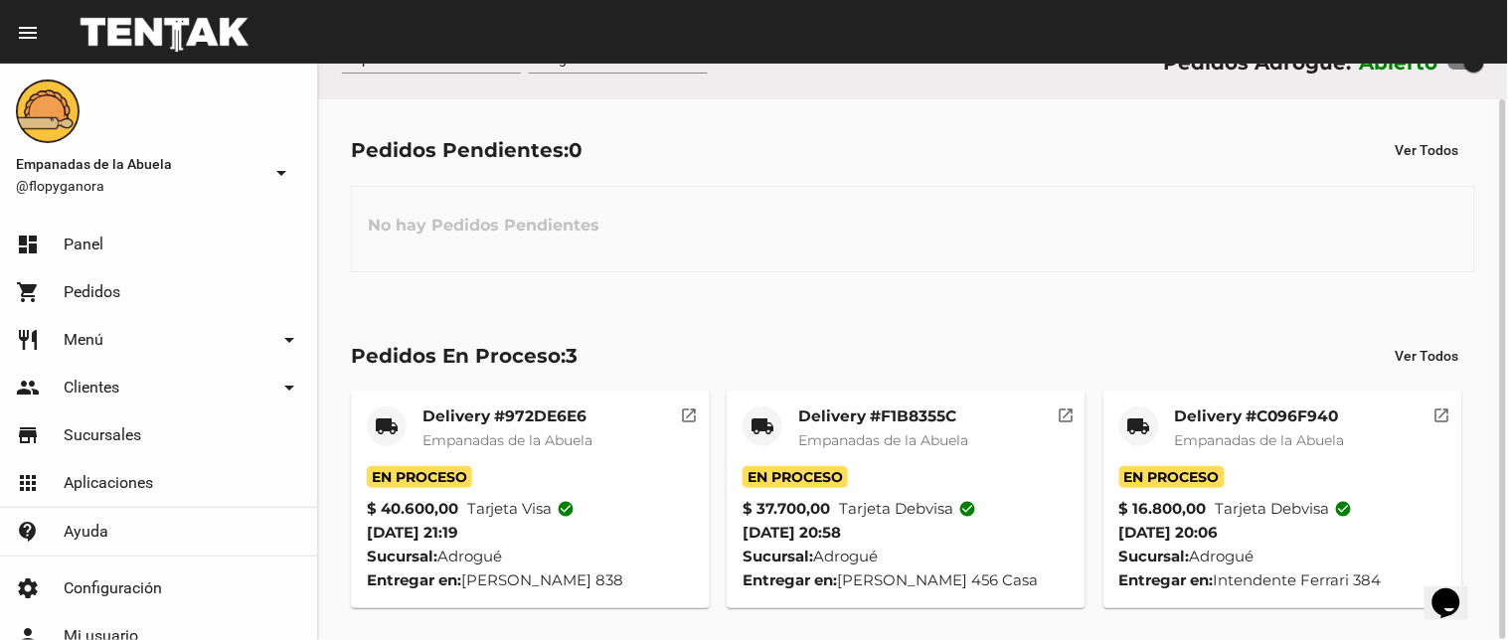
click at [543, 410] on mat-card-title "Delivery #972DE6E6" at bounding box center [507, 417] width 170 height 20
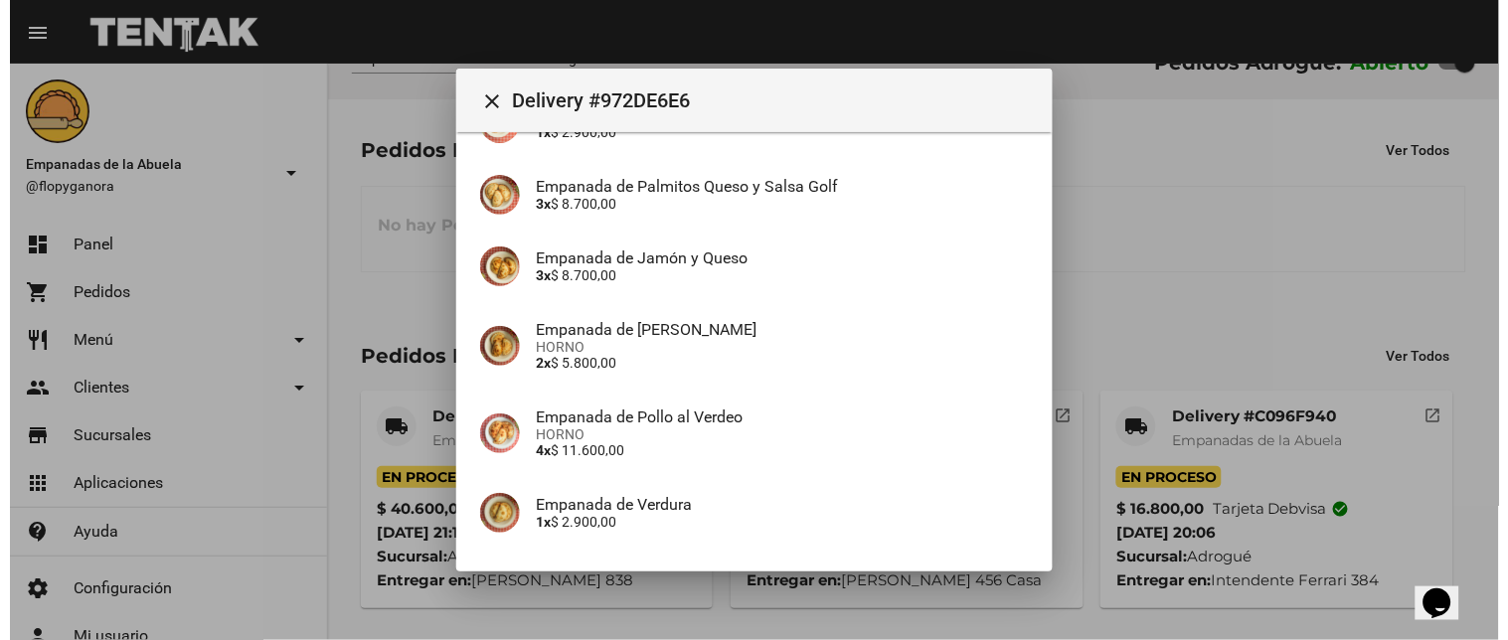
scroll to position [0, 0]
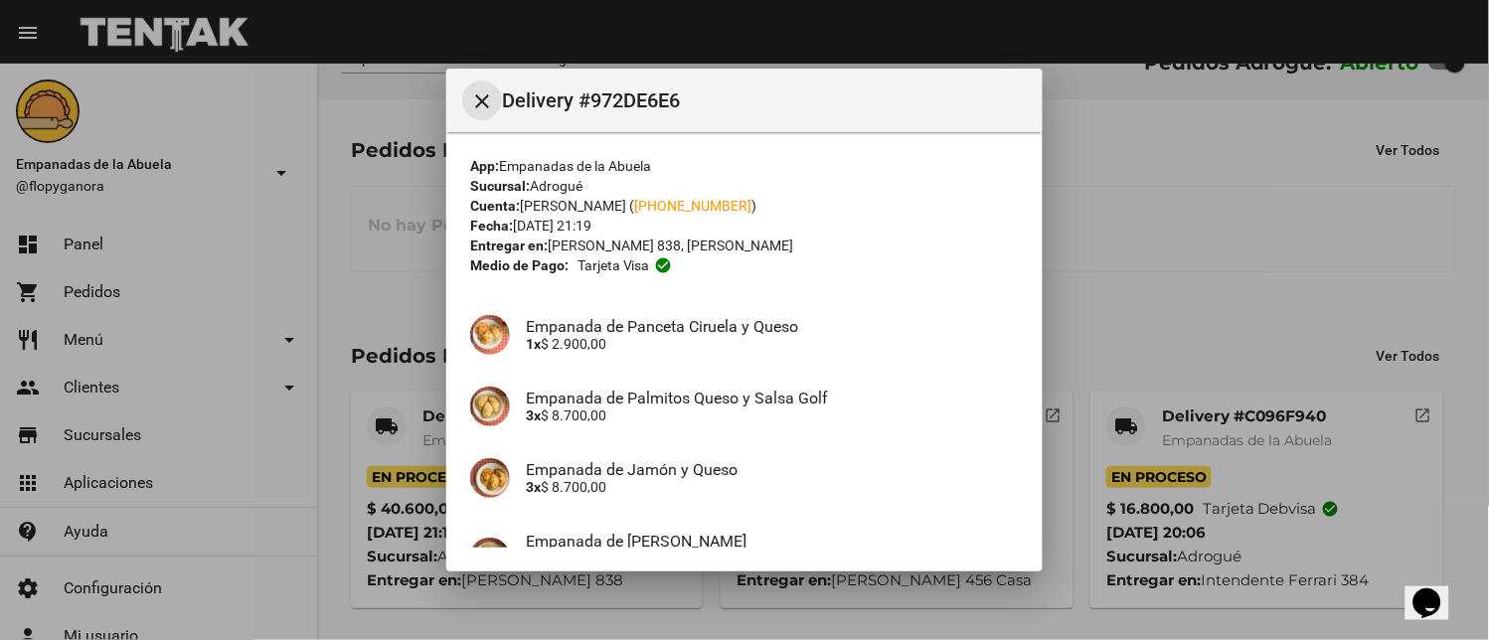
click at [479, 104] on mat-icon "close" at bounding box center [482, 101] width 24 height 24
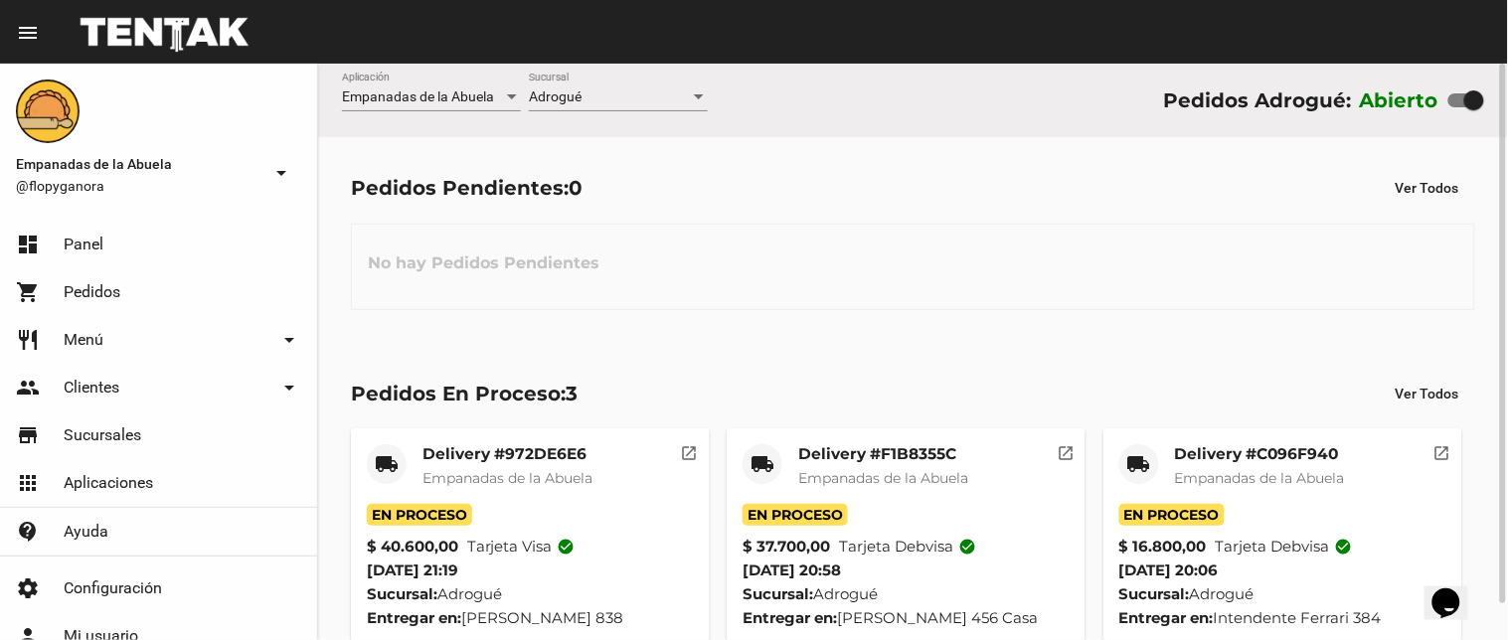
click at [697, 96] on div at bounding box center [699, 96] width 10 height 5
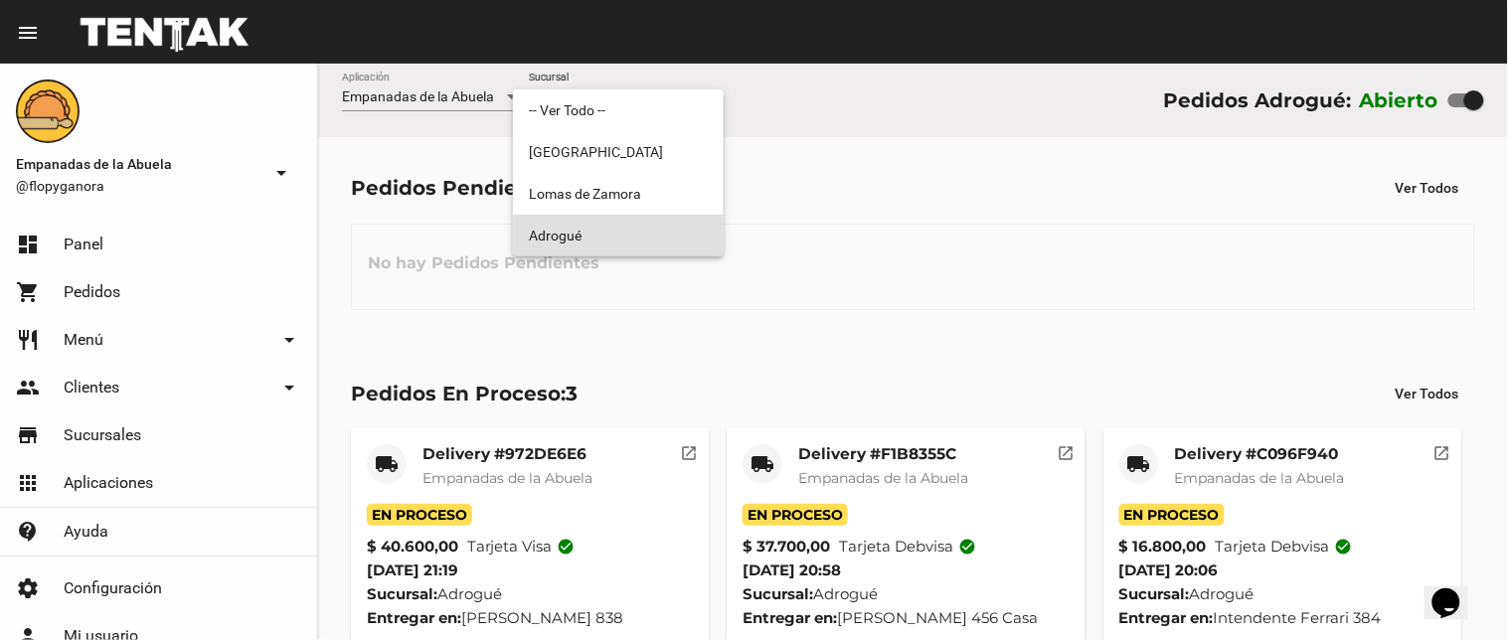
click at [600, 225] on span "Adrogué" at bounding box center [618, 236] width 179 height 42
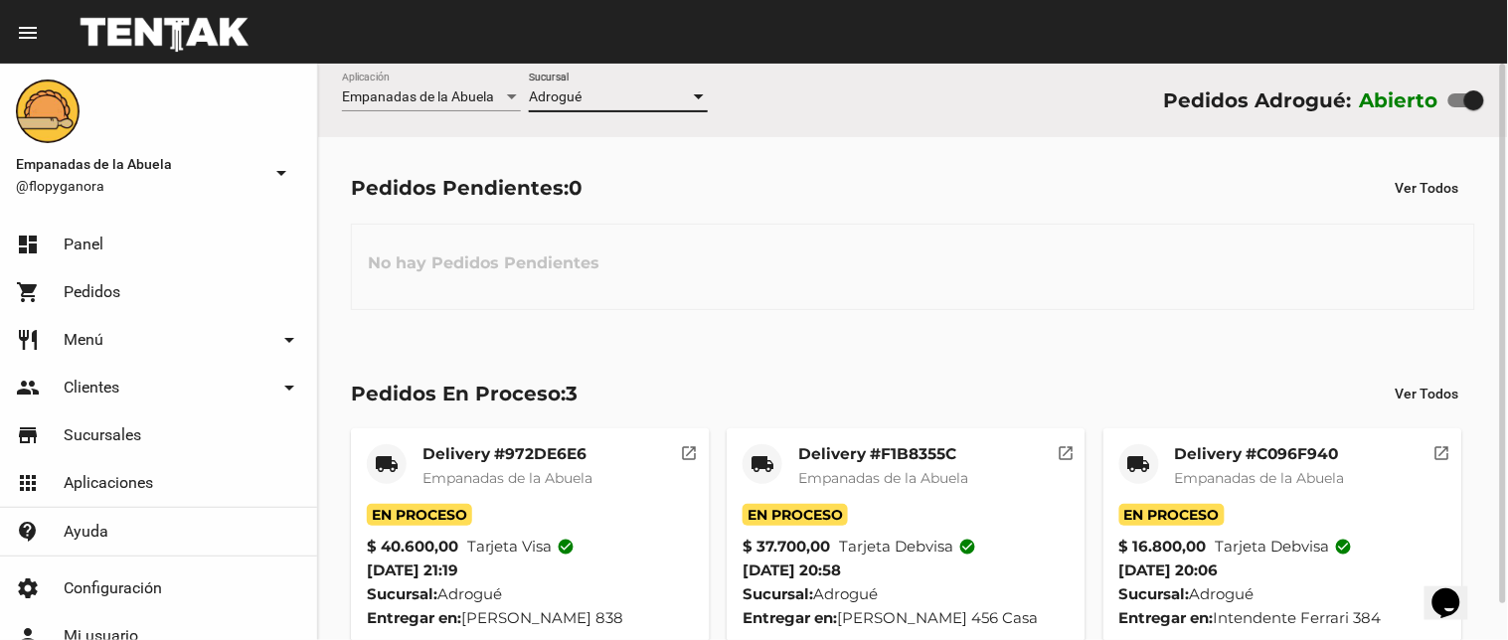
click at [698, 94] on div at bounding box center [699, 96] width 10 height 5
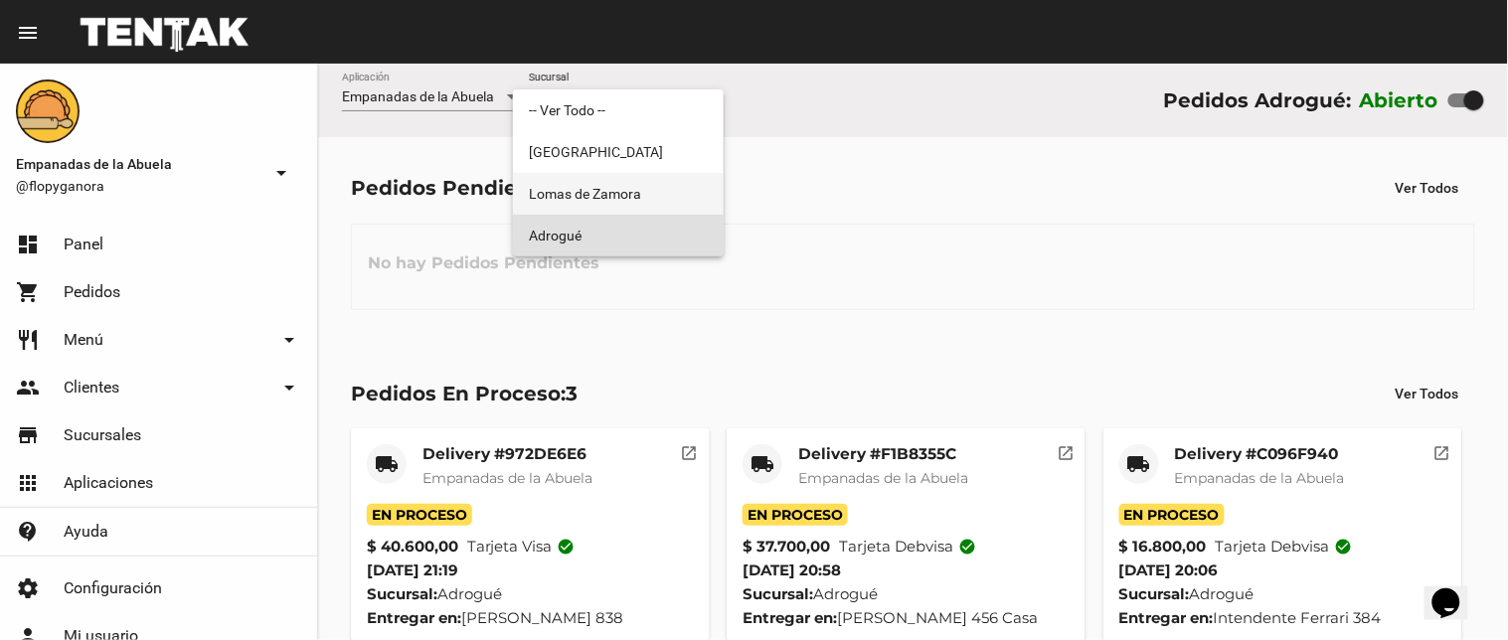
click at [637, 205] on span "Lomas de Zamora" at bounding box center [618, 194] width 179 height 42
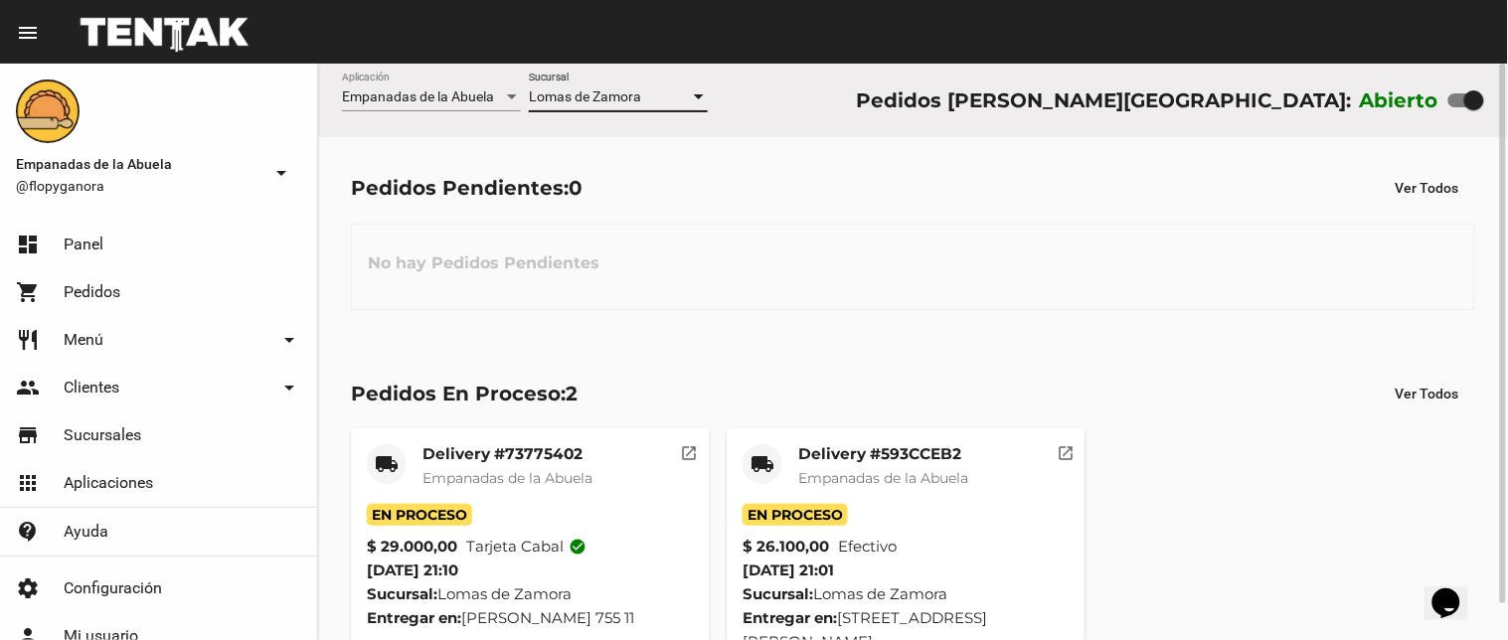
click at [697, 96] on div at bounding box center [699, 96] width 10 height 5
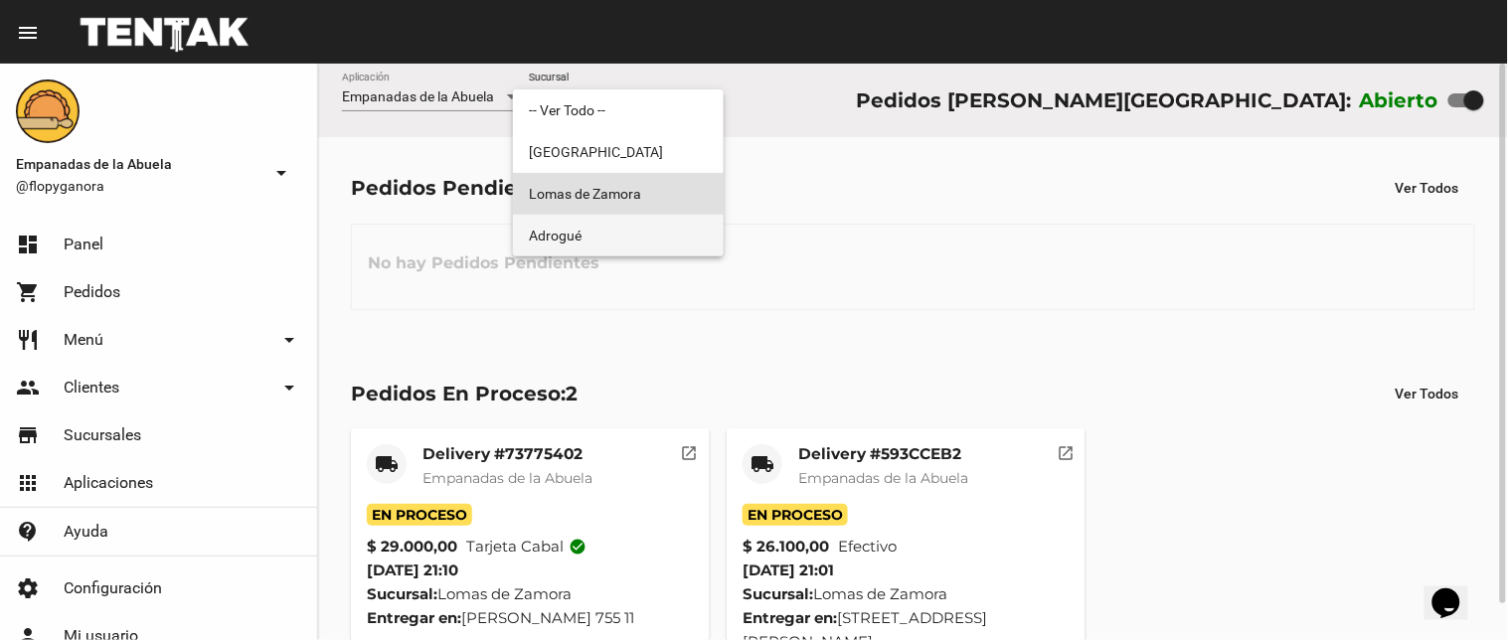
click at [602, 243] on span "Adrogué" at bounding box center [618, 236] width 179 height 42
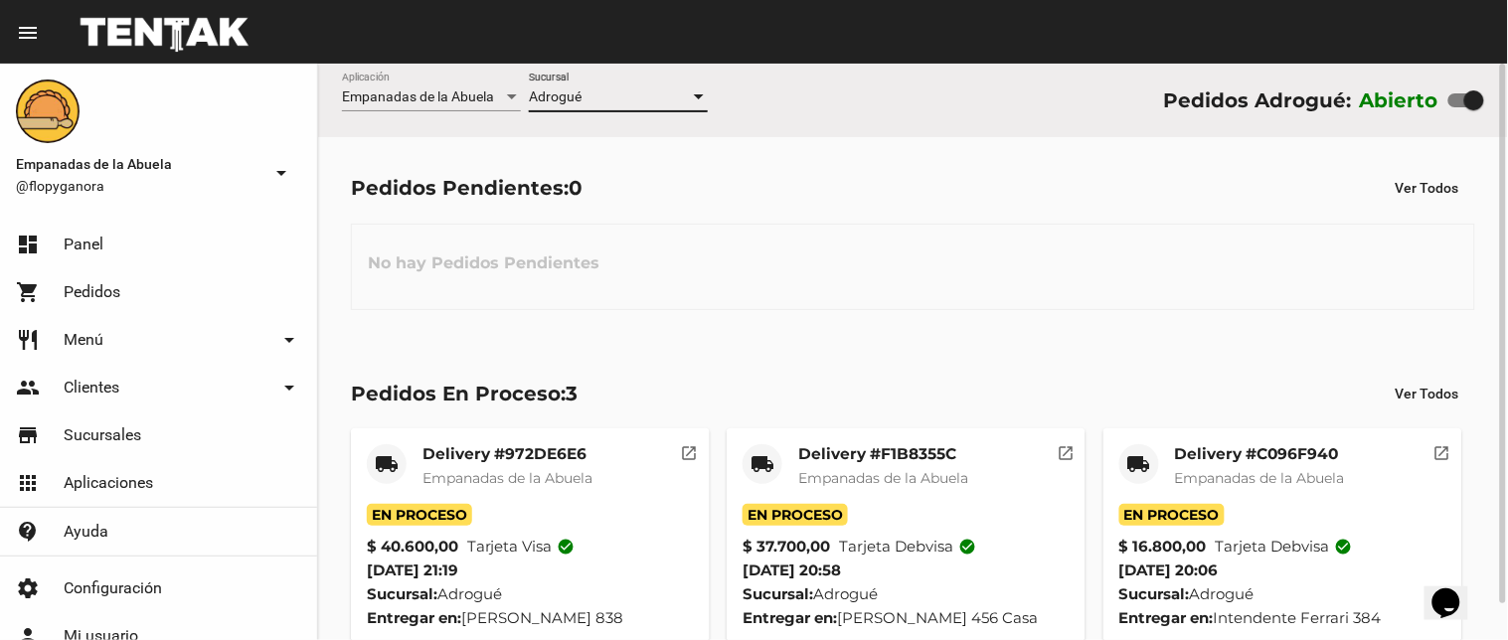
click at [699, 95] on div at bounding box center [699, 96] width 10 height 5
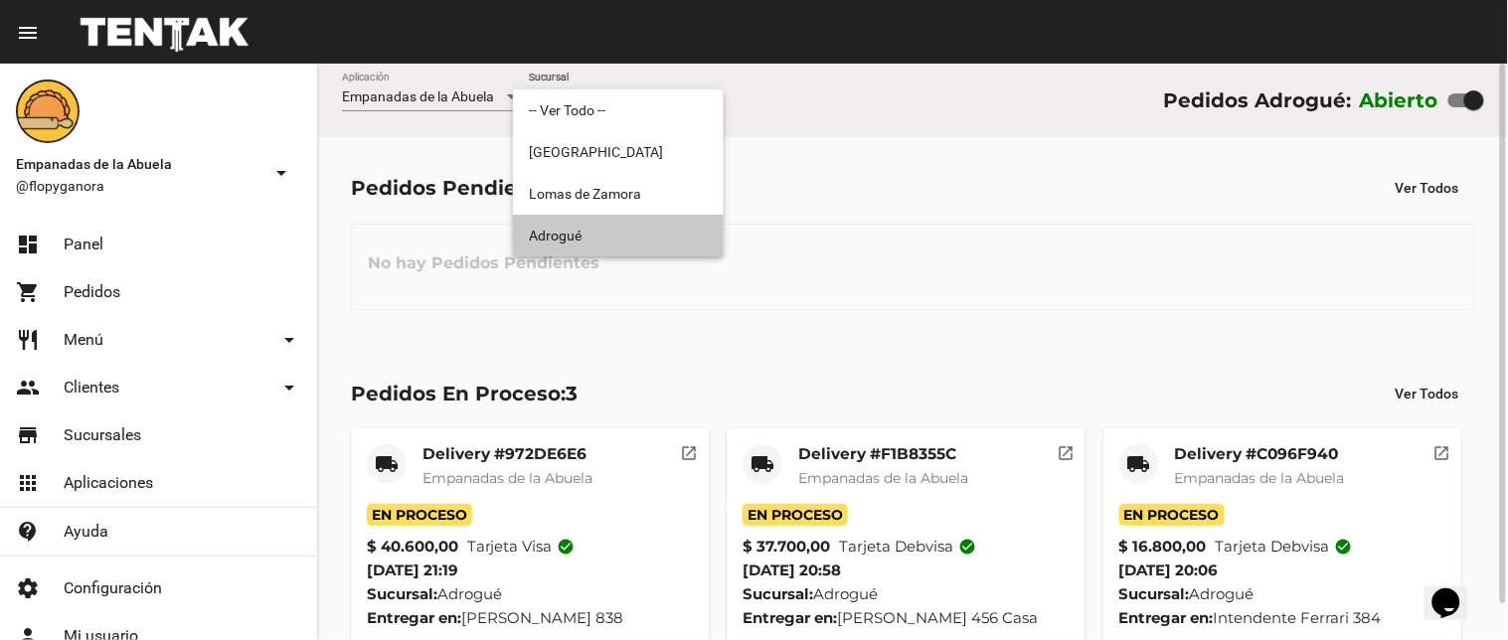
drag, startPoint x: 642, startPoint y: 229, endPoint x: 686, endPoint y: 107, distance: 128.9
click at [639, 229] on span "Adrogué" at bounding box center [618, 236] width 179 height 42
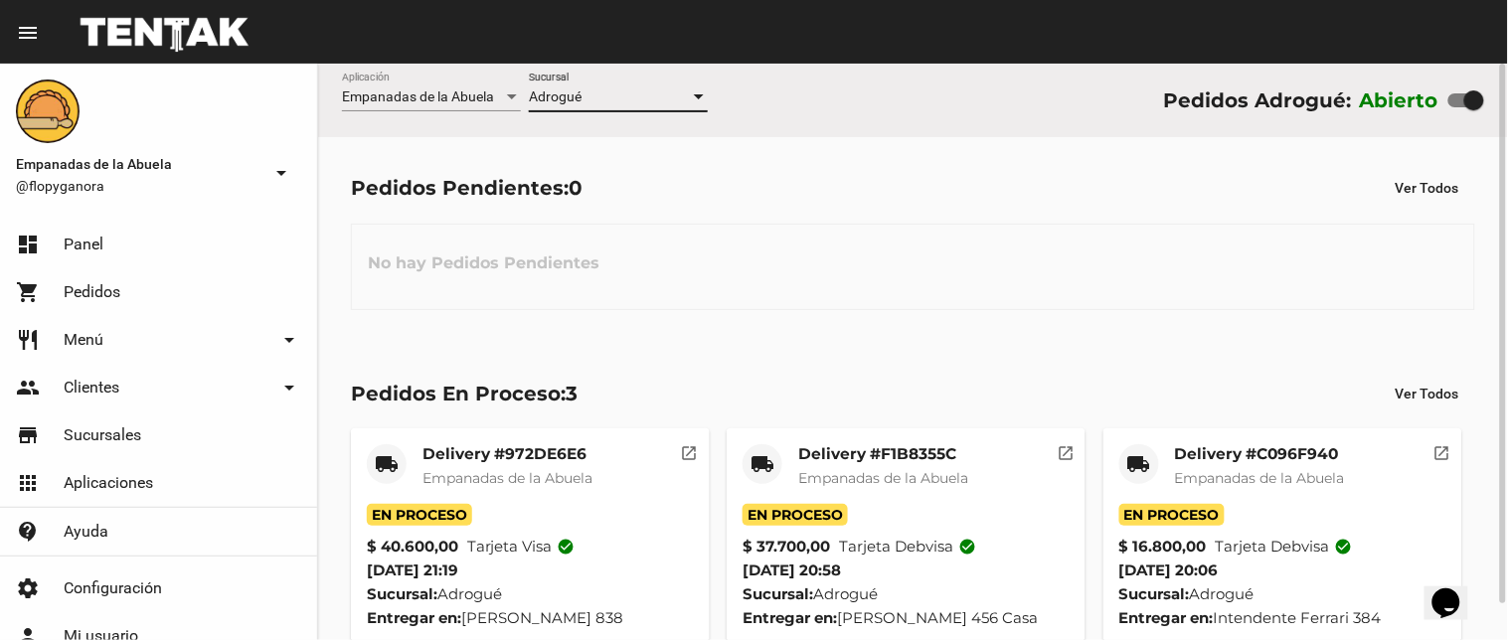
click at [693, 95] on div at bounding box center [699, 97] width 18 height 16
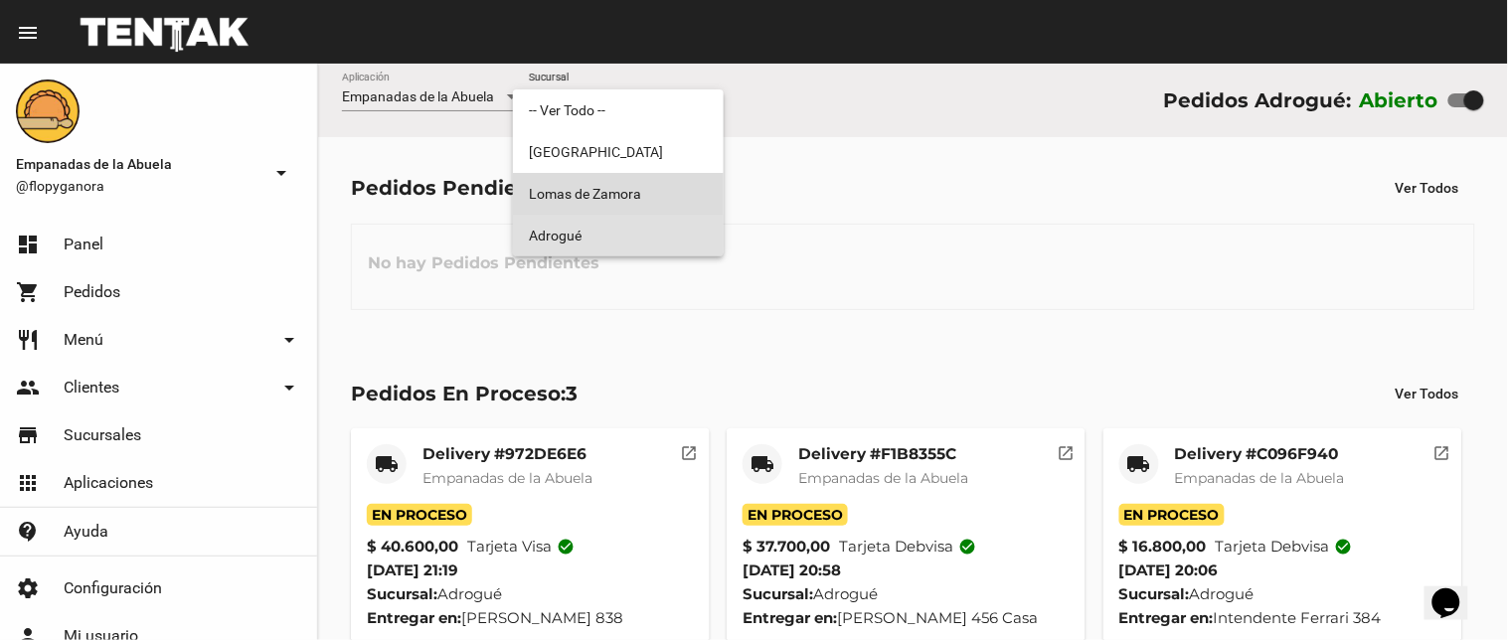
click at [652, 201] on span "Lomas de Zamora" at bounding box center [618, 194] width 179 height 42
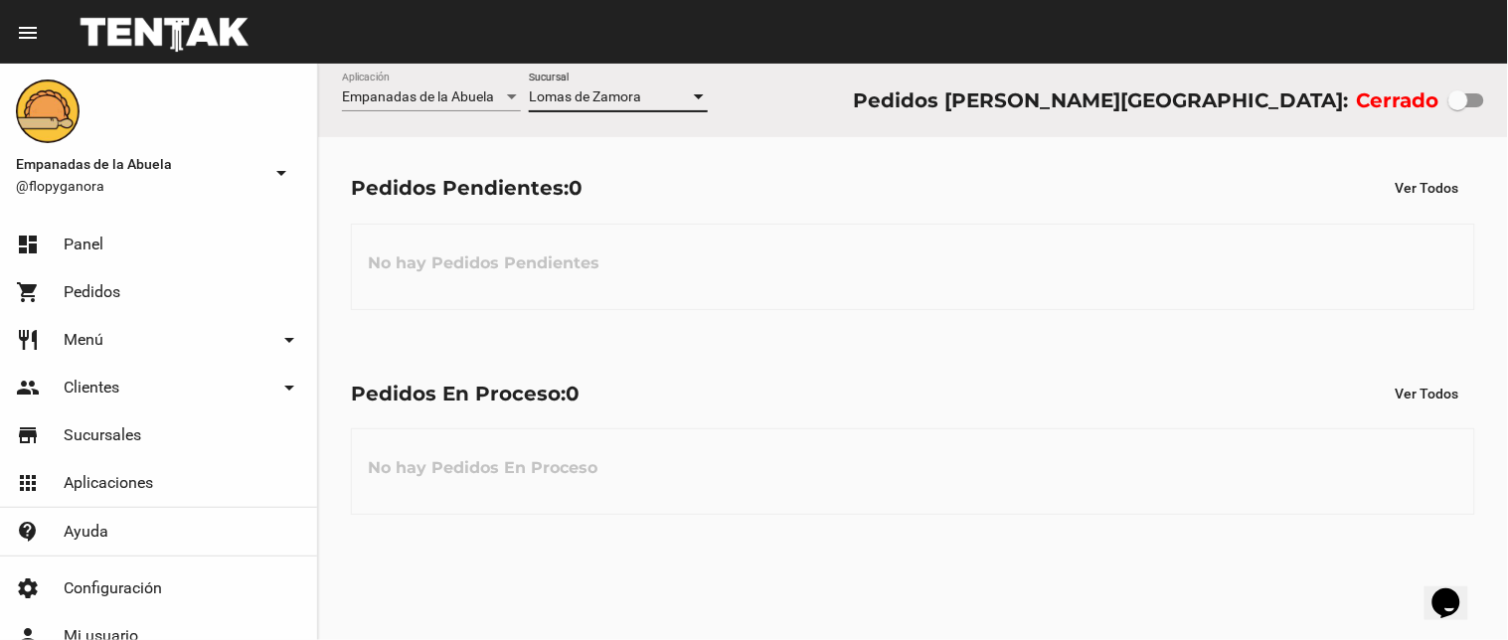
click at [691, 93] on div at bounding box center [699, 97] width 18 height 16
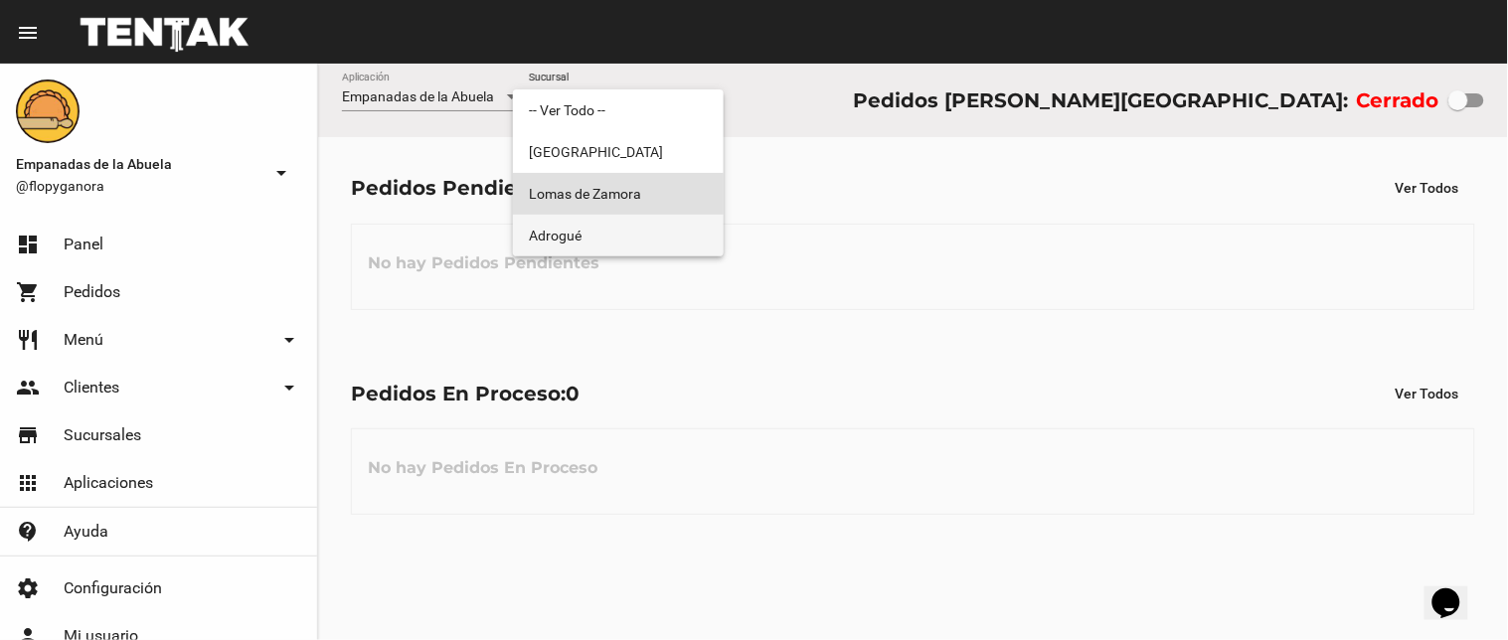
click at [669, 236] on span "Adrogué" at bounding box center [618, 236] width 179 height 42
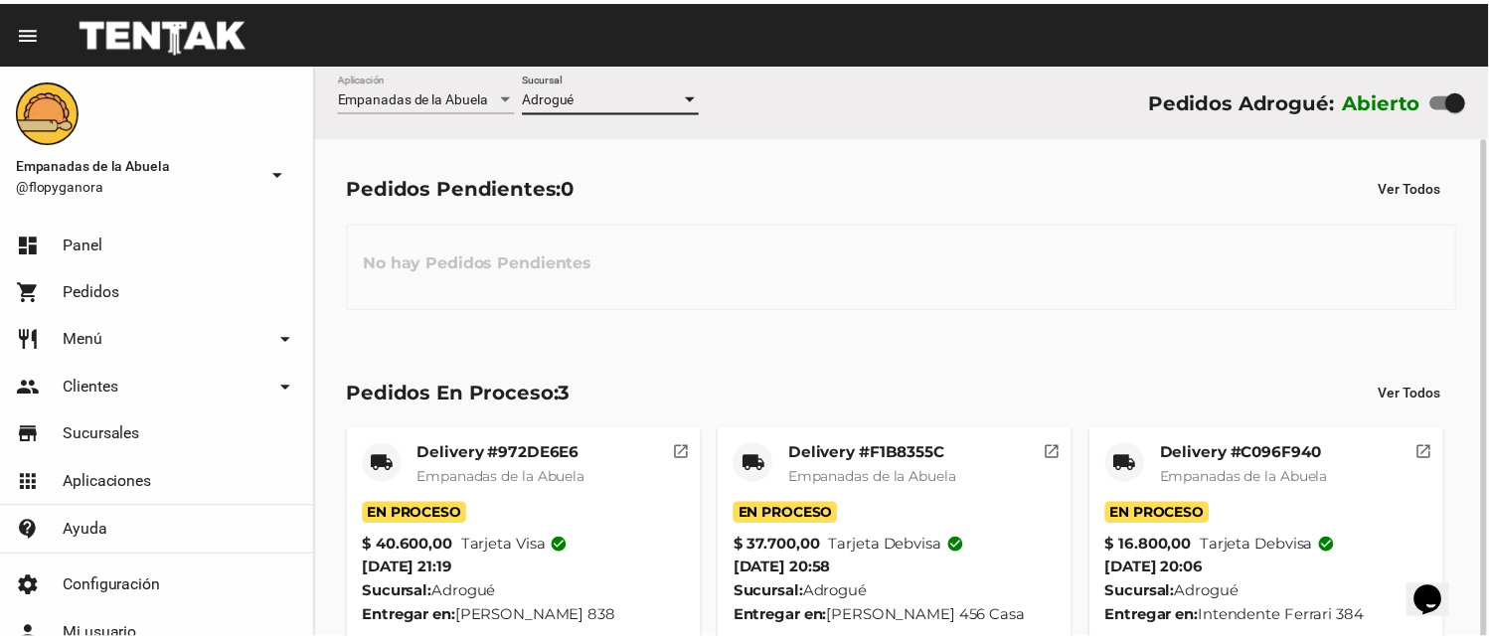
scroll to position [38, 0]
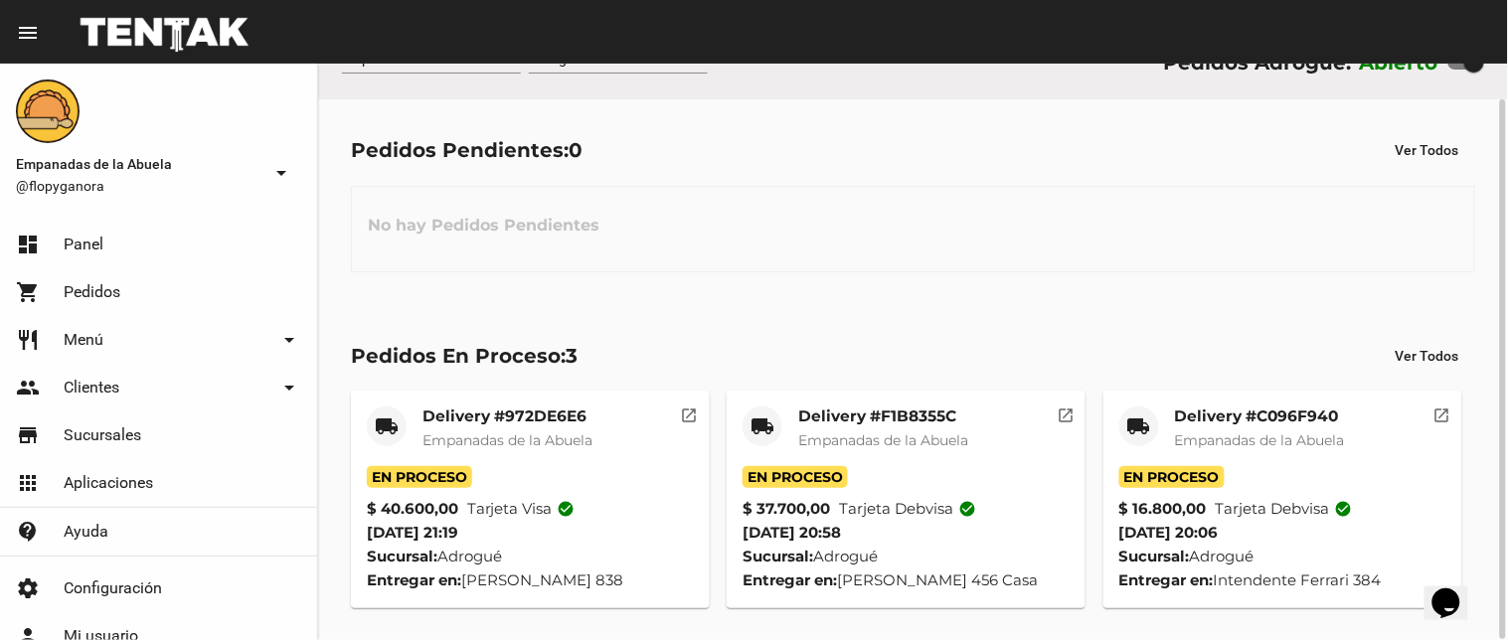
click at [1183, 418] on mat-card-title "Delivery #C096F940" at bounding box center [1260, 417] width 170 height 20
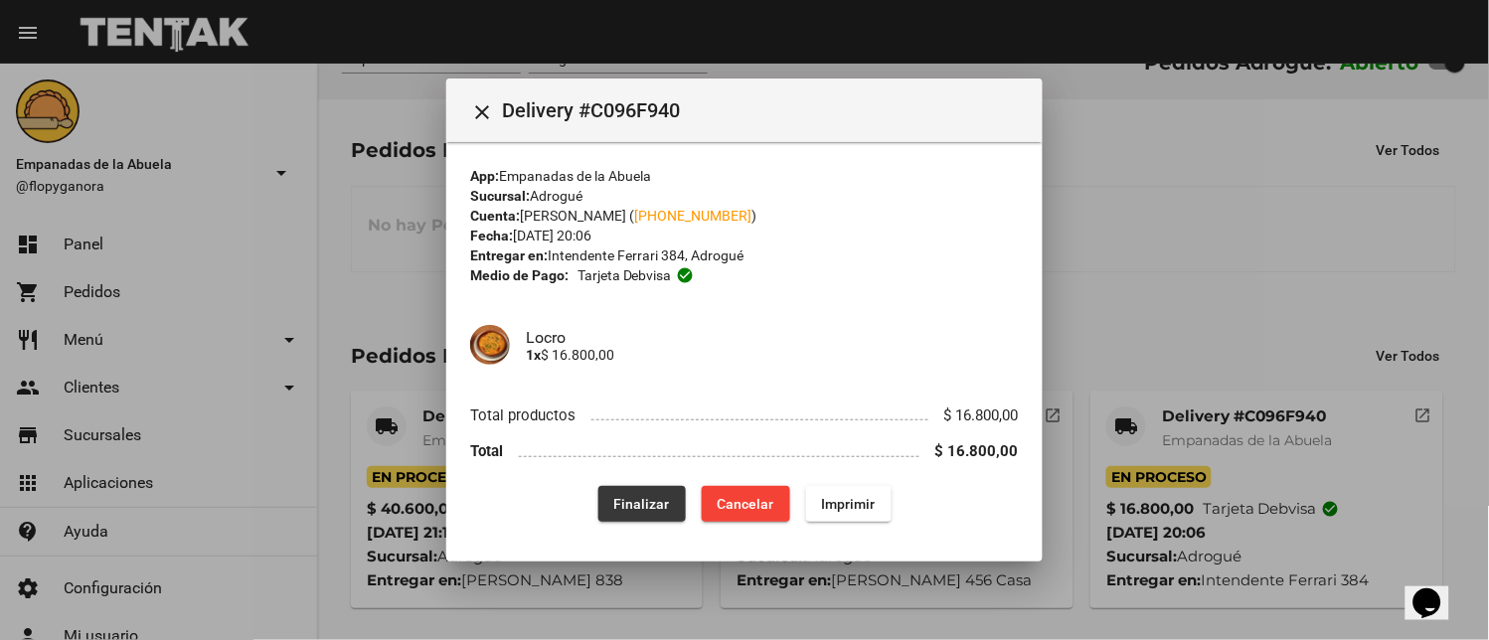
click at [654, 502] on span "Finalizar" at bounding box center [642, 504] width 56 height 16
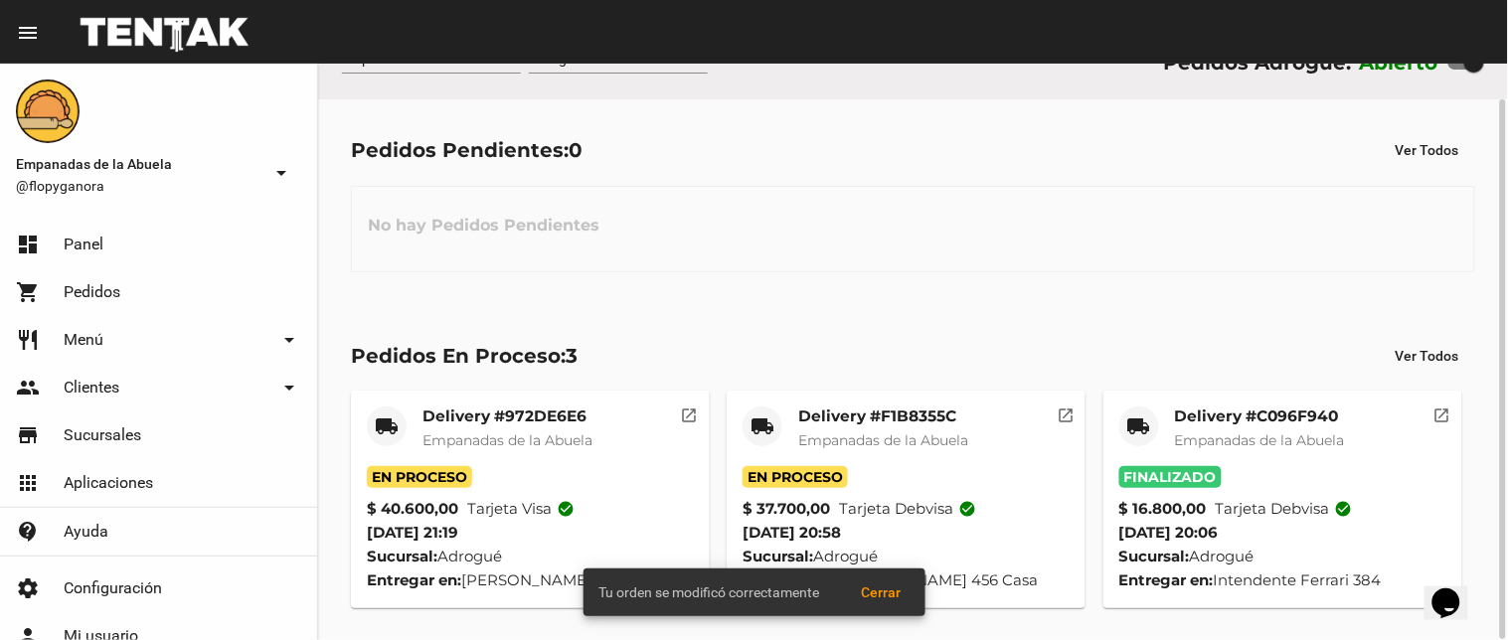
click at [826, 409] on mat-card-title "Delivery #F1B8355C" at bounding box center [883, 417] width 170 height 20
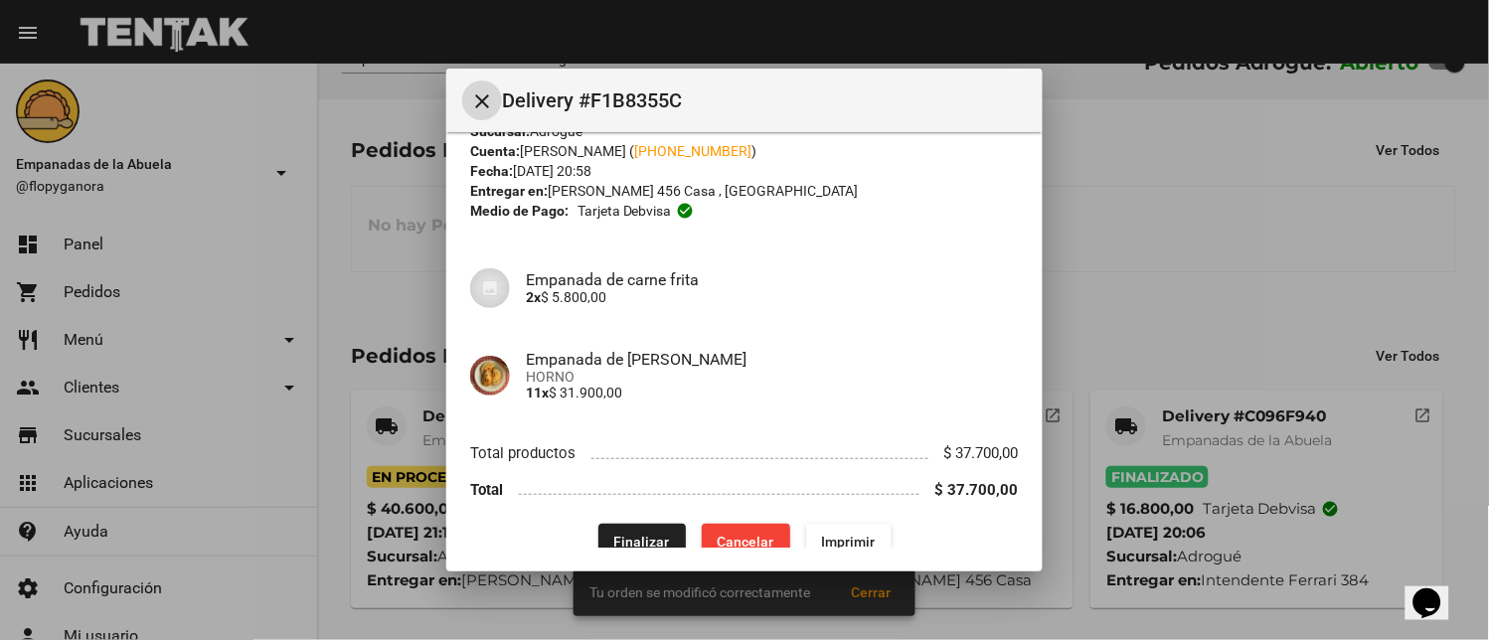
scroll to position [82, 0]
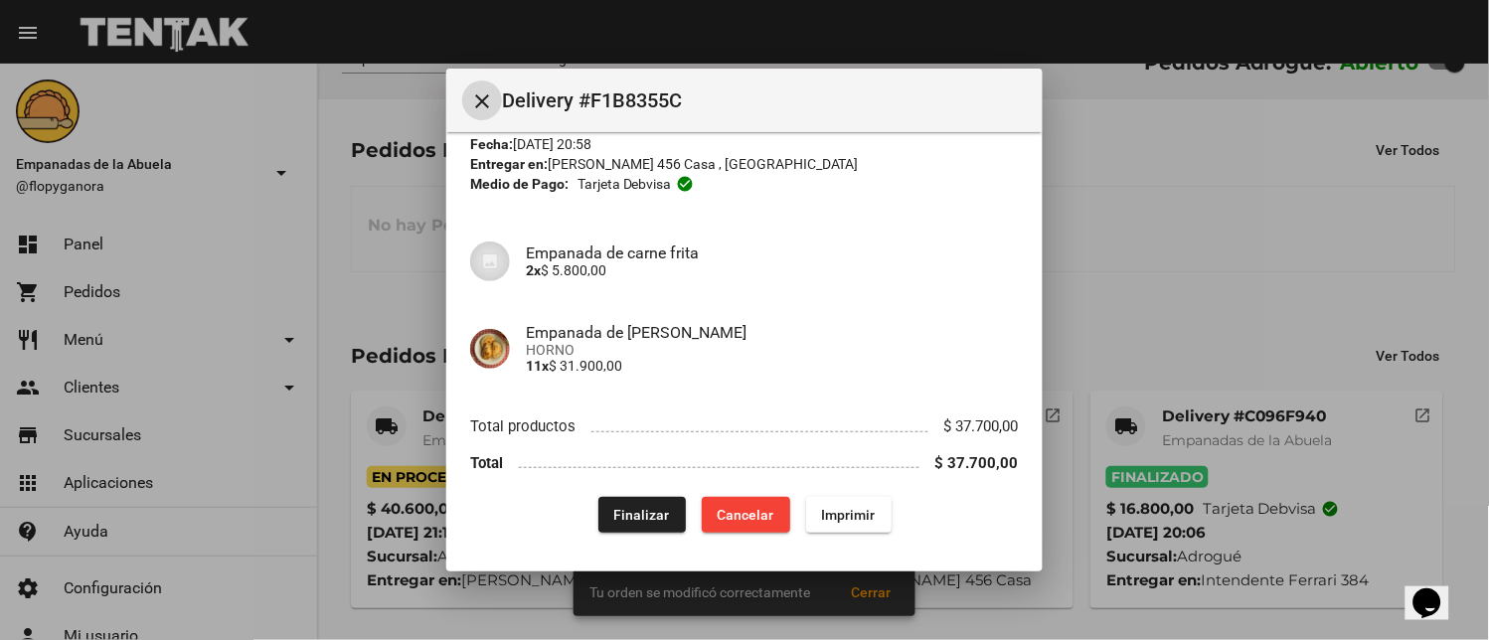
click at [627, 510] on span "Finalizar" at bounding box center [642, 515] width 56 height 16
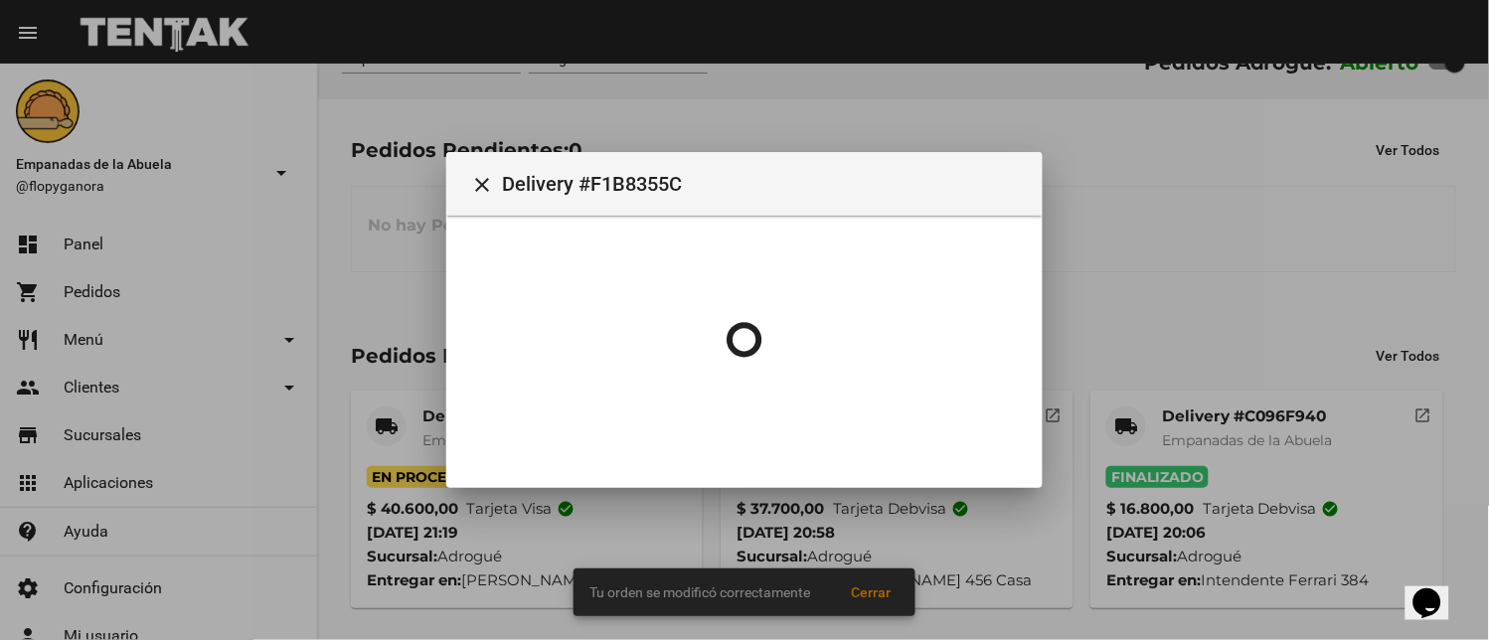
scroll to position [0, 0]
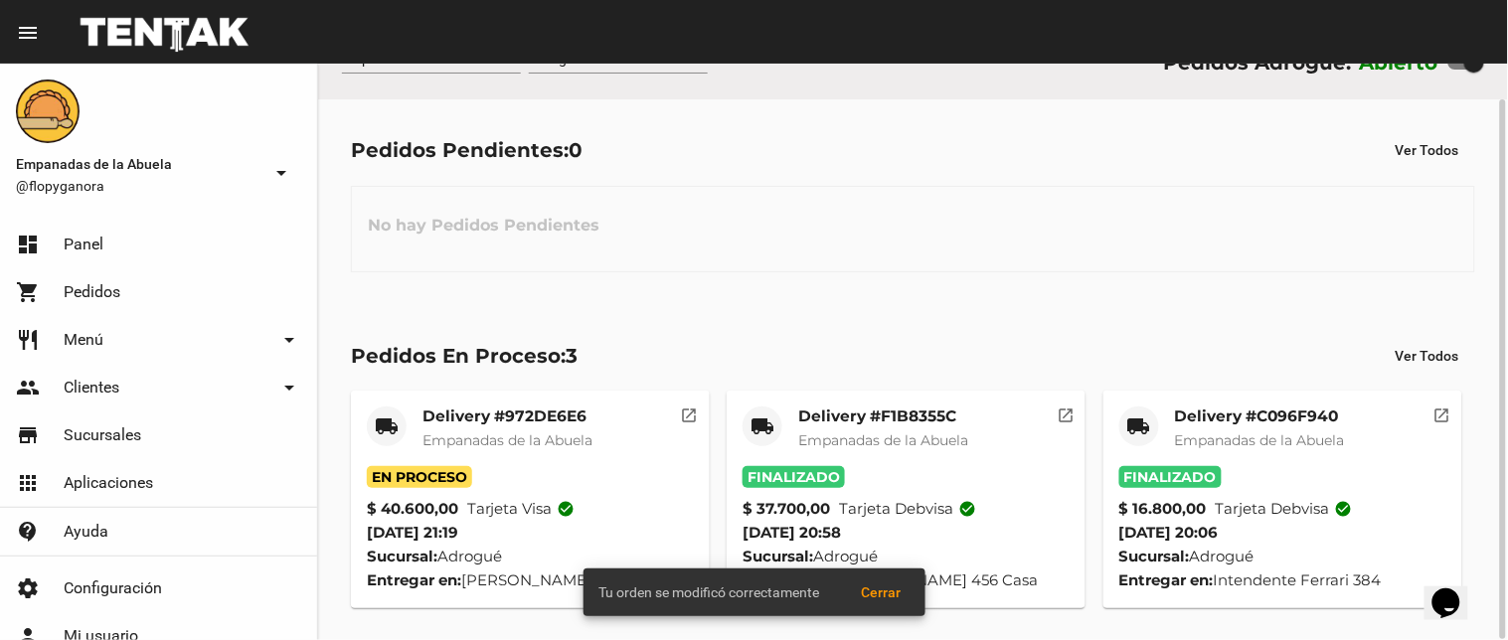
click at [493, 411] on mat-card-title "Delivery #972DE6E6" at bounding box center [507, 417] width 170 height 20
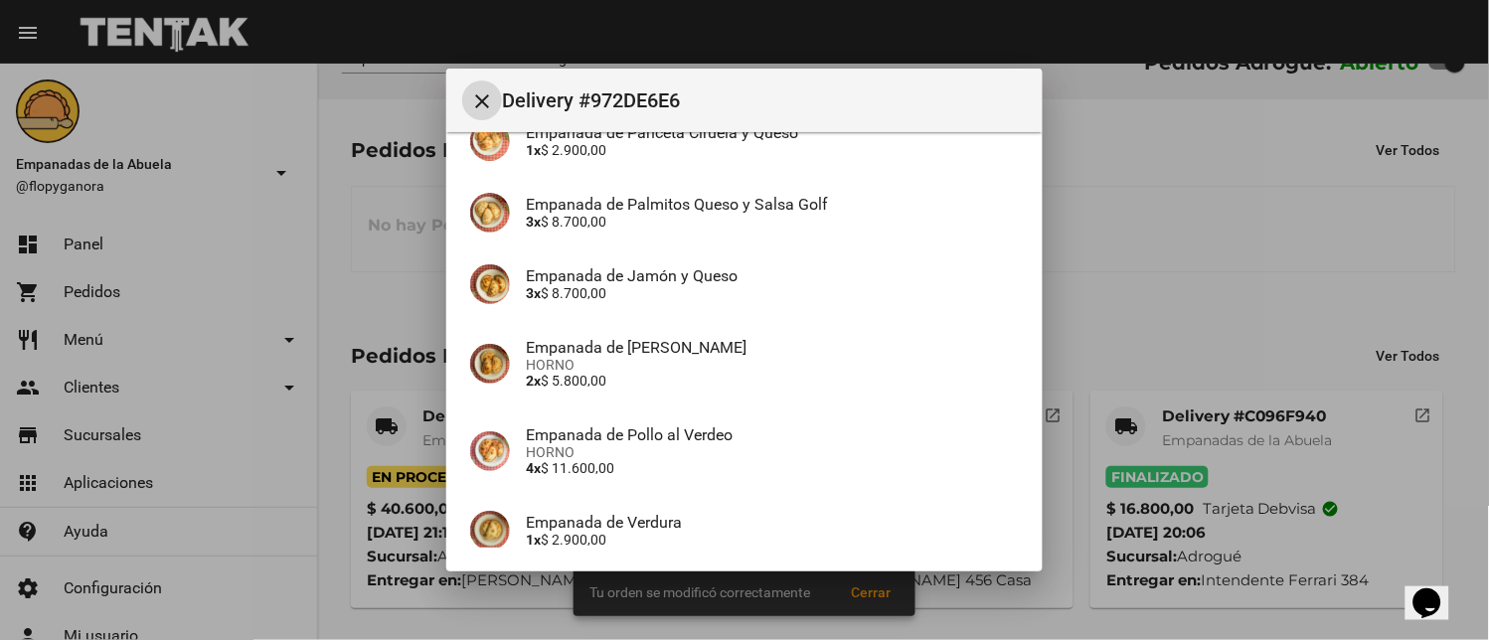
scroll to position [368, 0]
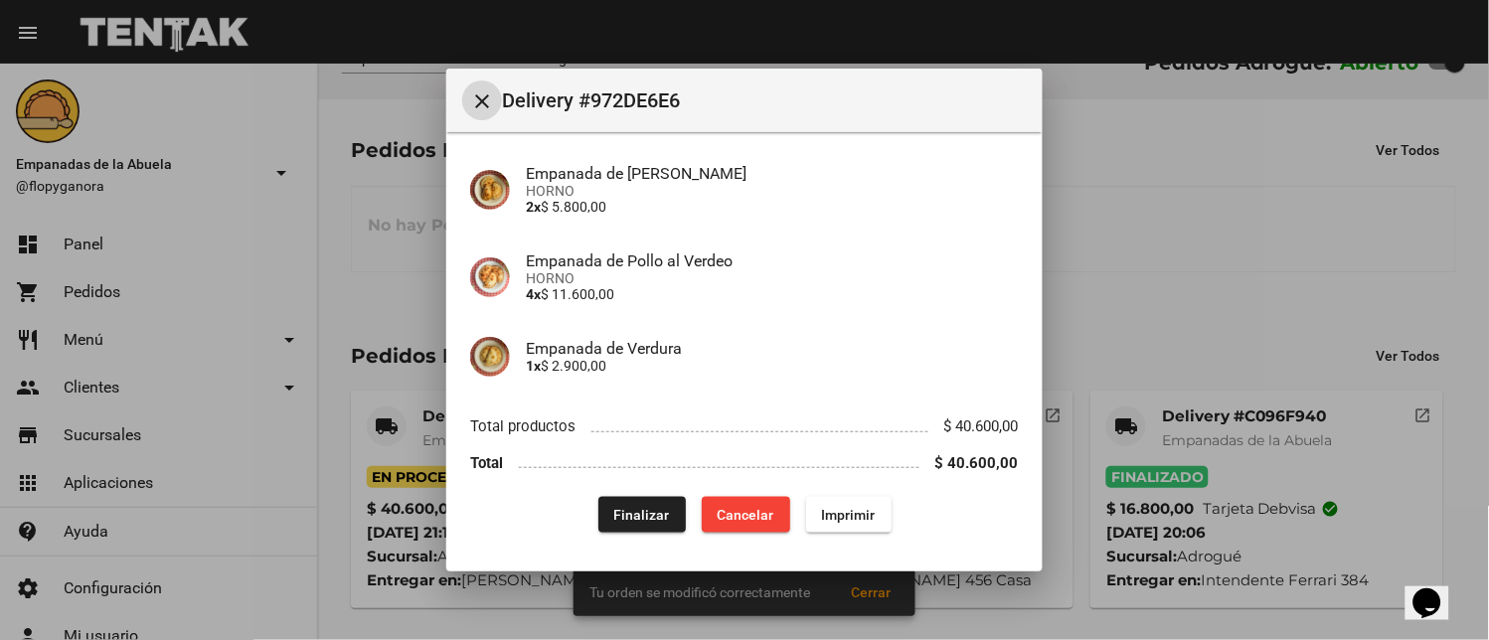
drag, startPoint x: 624, startPoint y: 515, endPoint x: 608, endPoint y: 464, distance: 53.1
click at [622, 510] on span "Finalizar" at bounding box center [642, 515] width 56 height 16
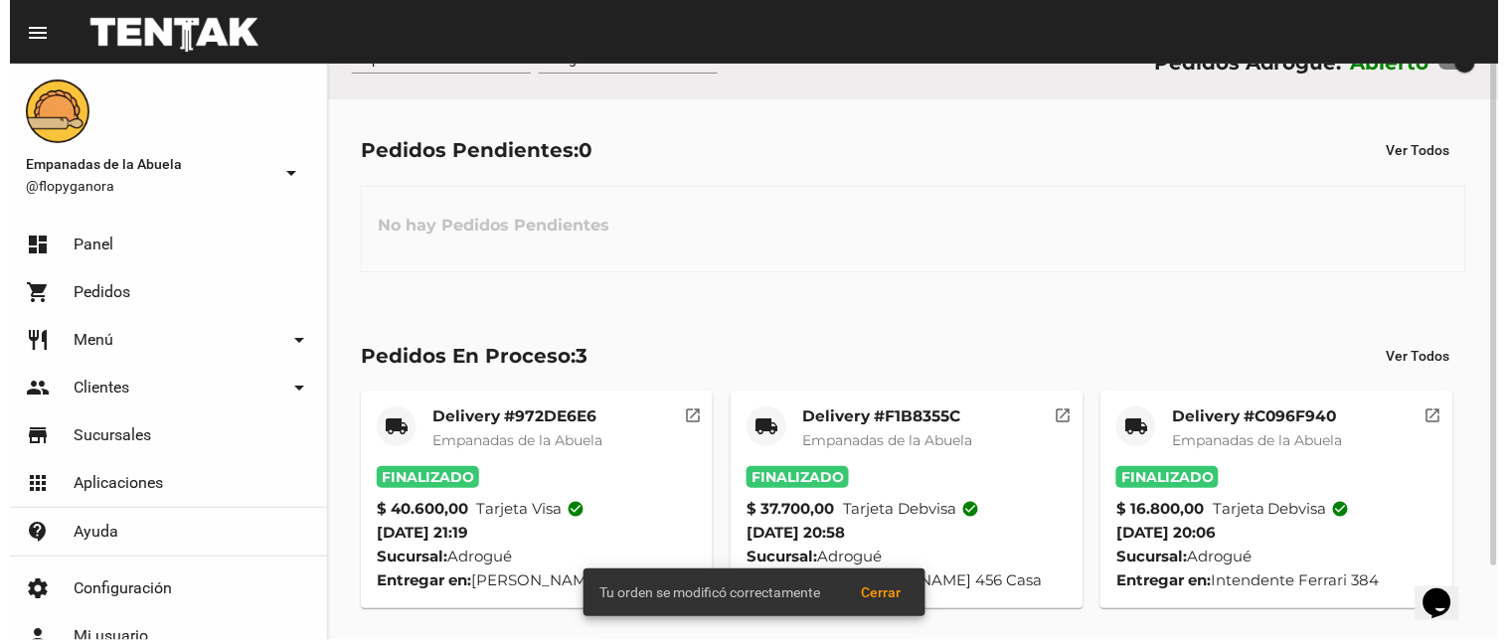
scroll to position [0, 0]
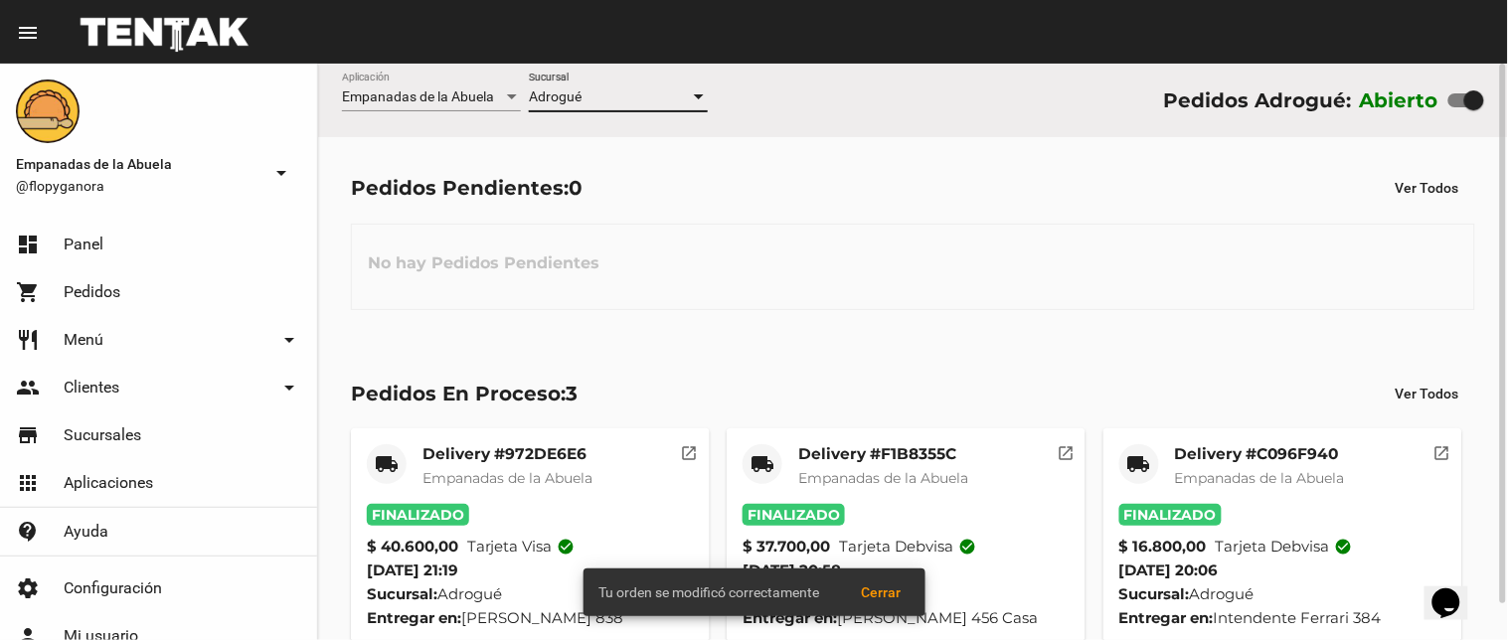
click at [698, 94] on div at bounding box center [699, 96] width 10 height 5
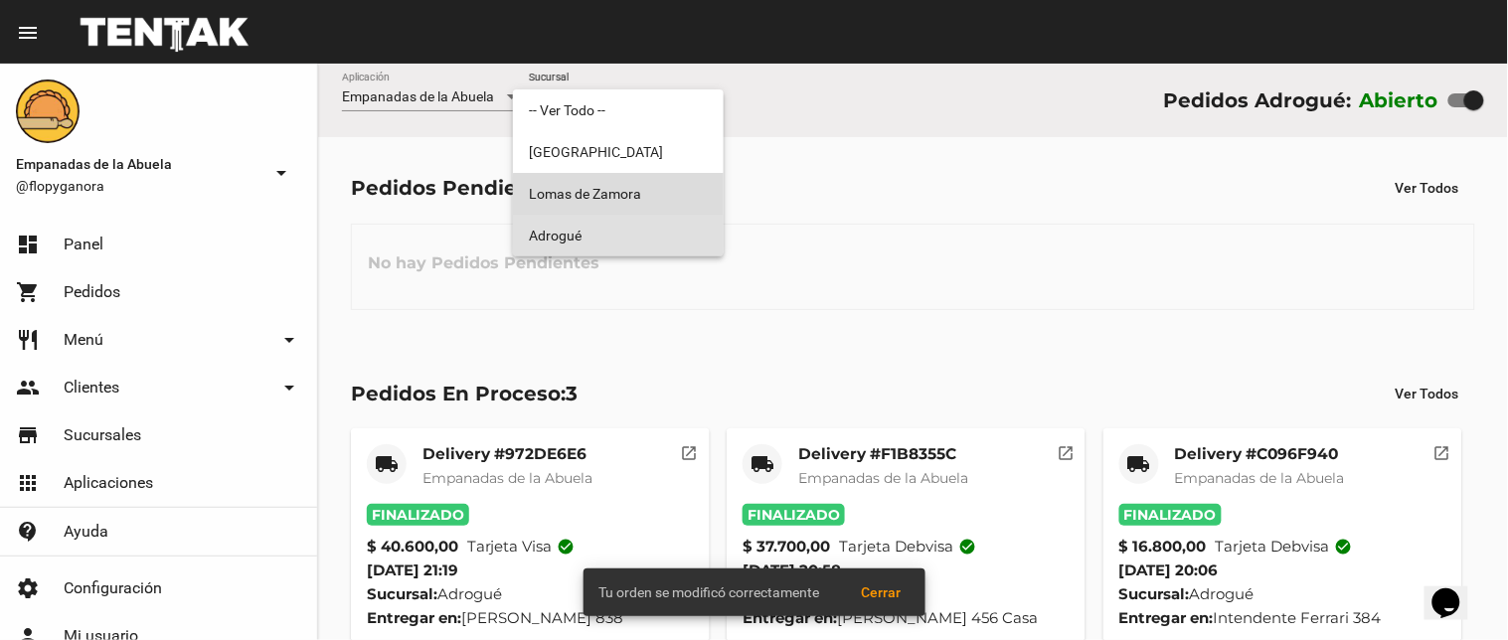
click at [662, 200] on span "Lomas de Zamora" at bounding box center [618, 194] width 179 height 42
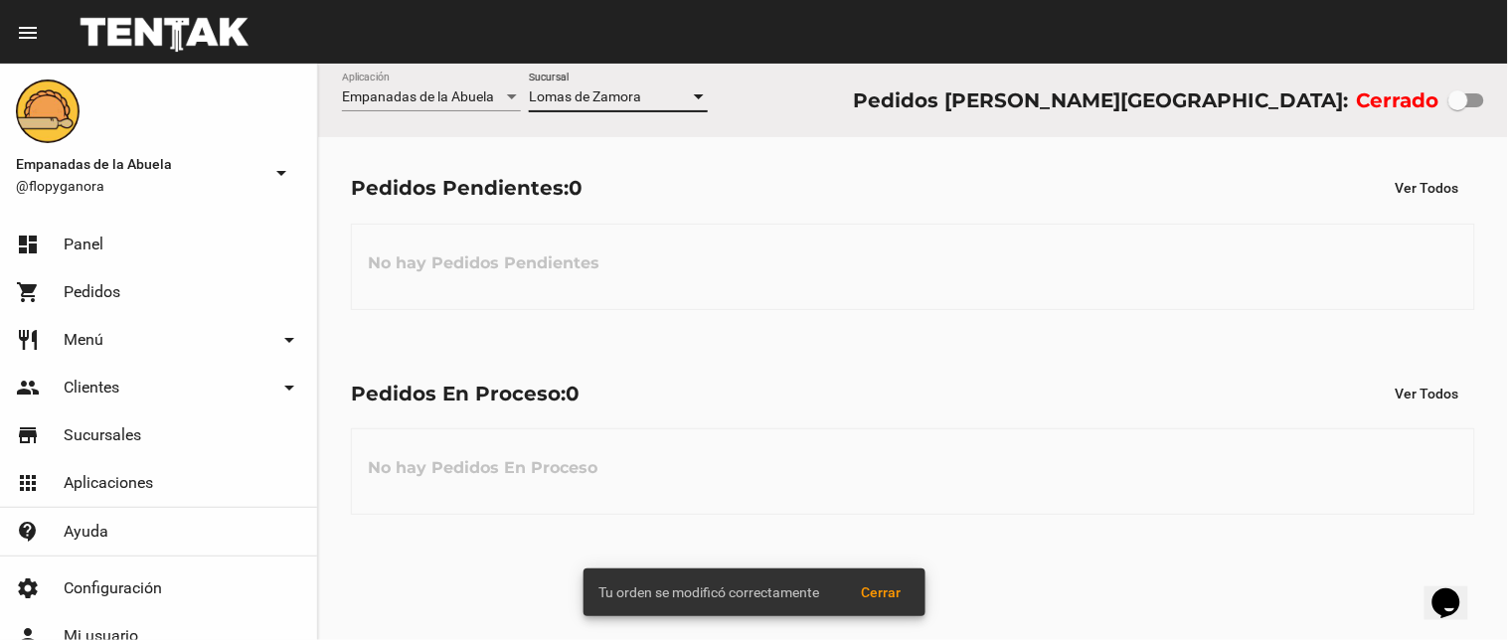
click at [700, 96] on div at bounding box center [699, 96] width 10 height 5
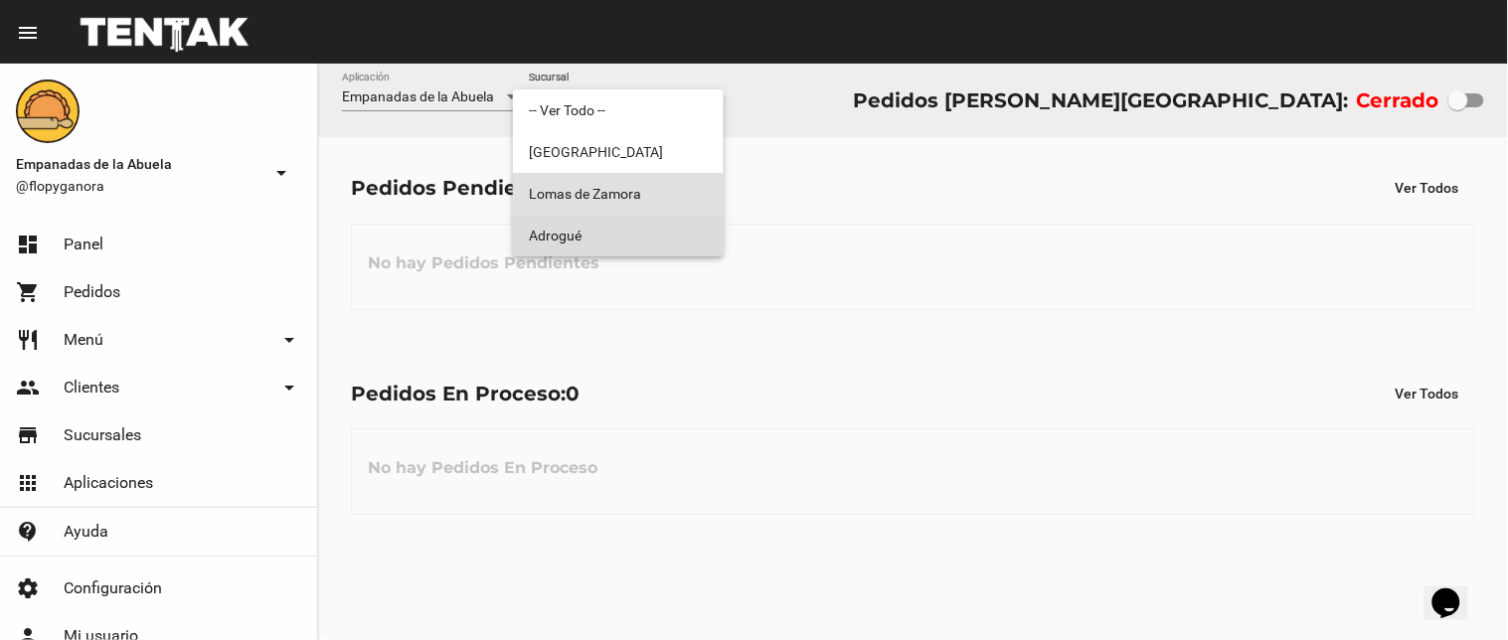
click at [687, 230] on span "Adrogué" at bounding box center [618, 236] width 179 height 42
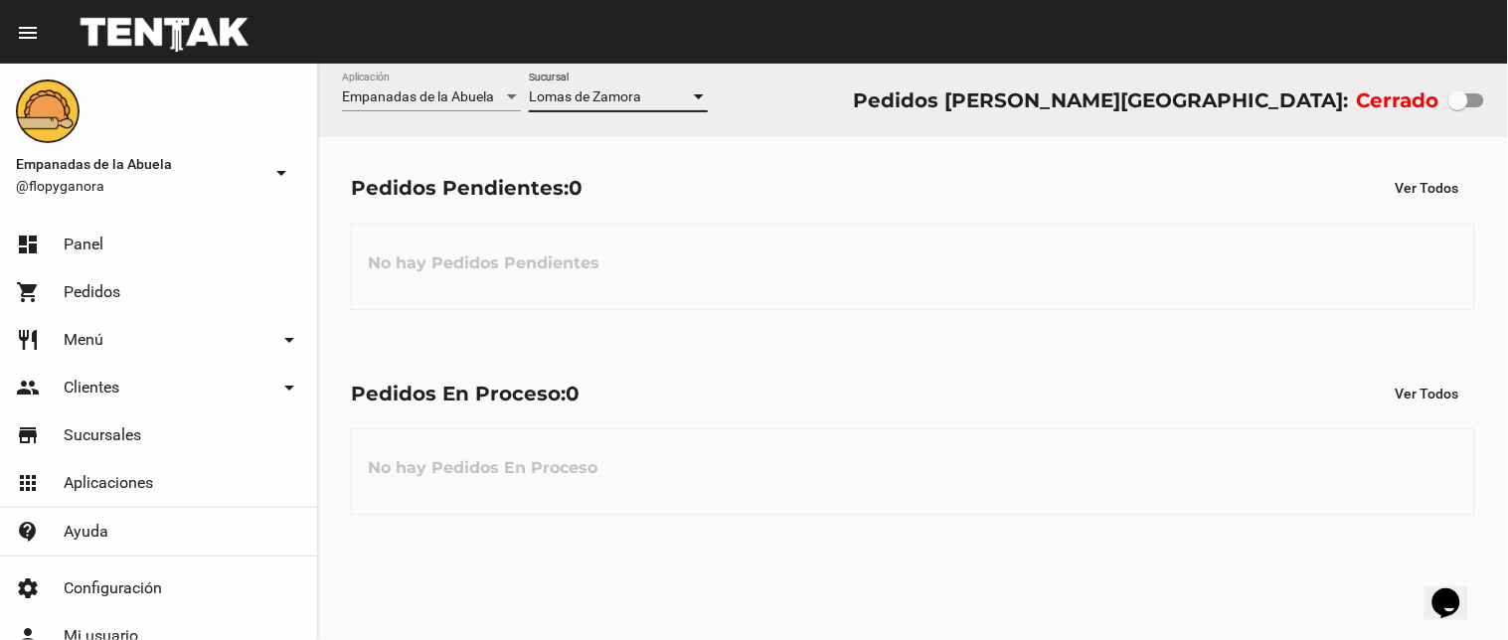
checkbox input "true"
